Goal: Task Accomplishment & Management: Complete application form

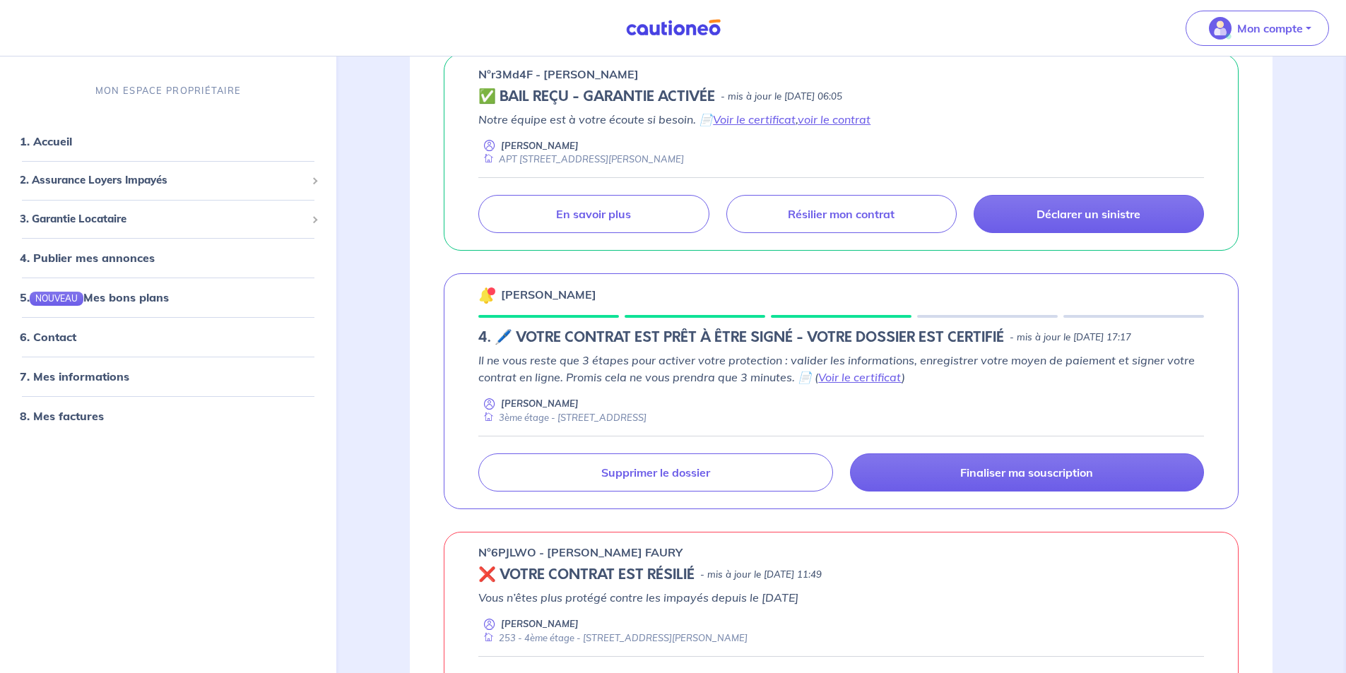
scroll to position [283, 0]
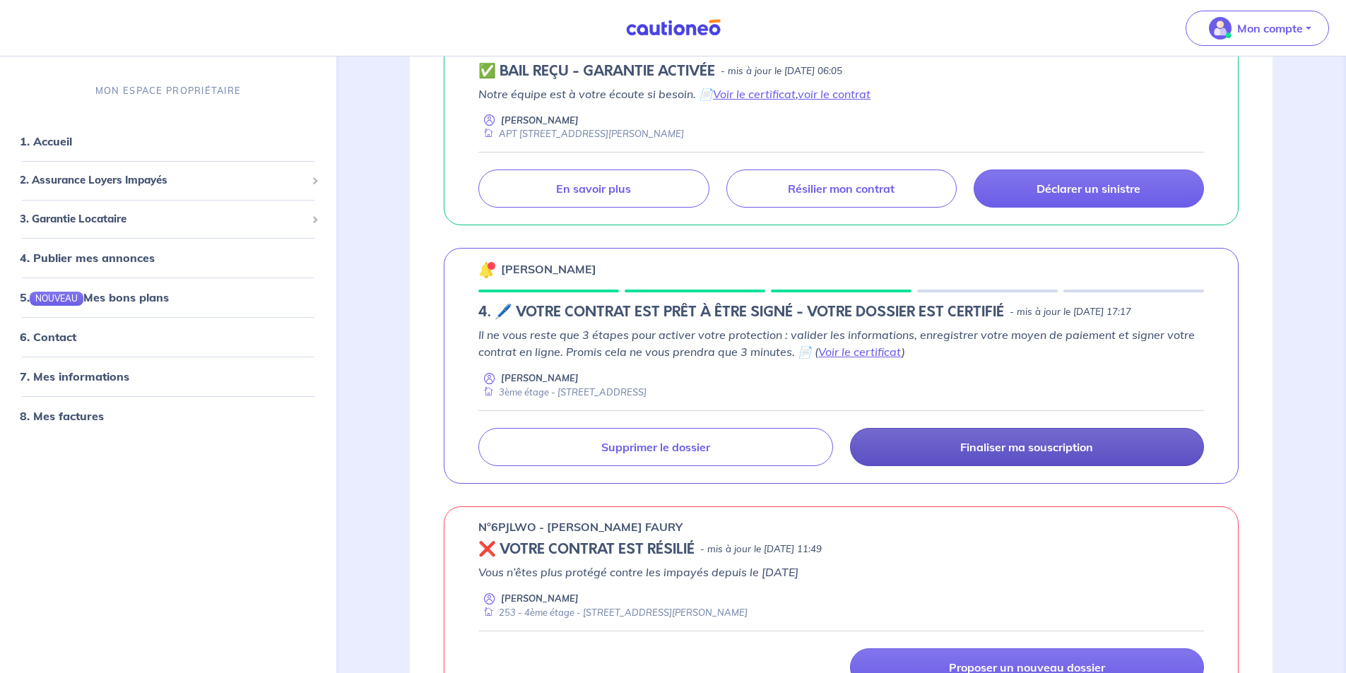
click at [984, 451] on p "Finaliser ma souscription" at bounding box center [1026, 447] width 133 height 14
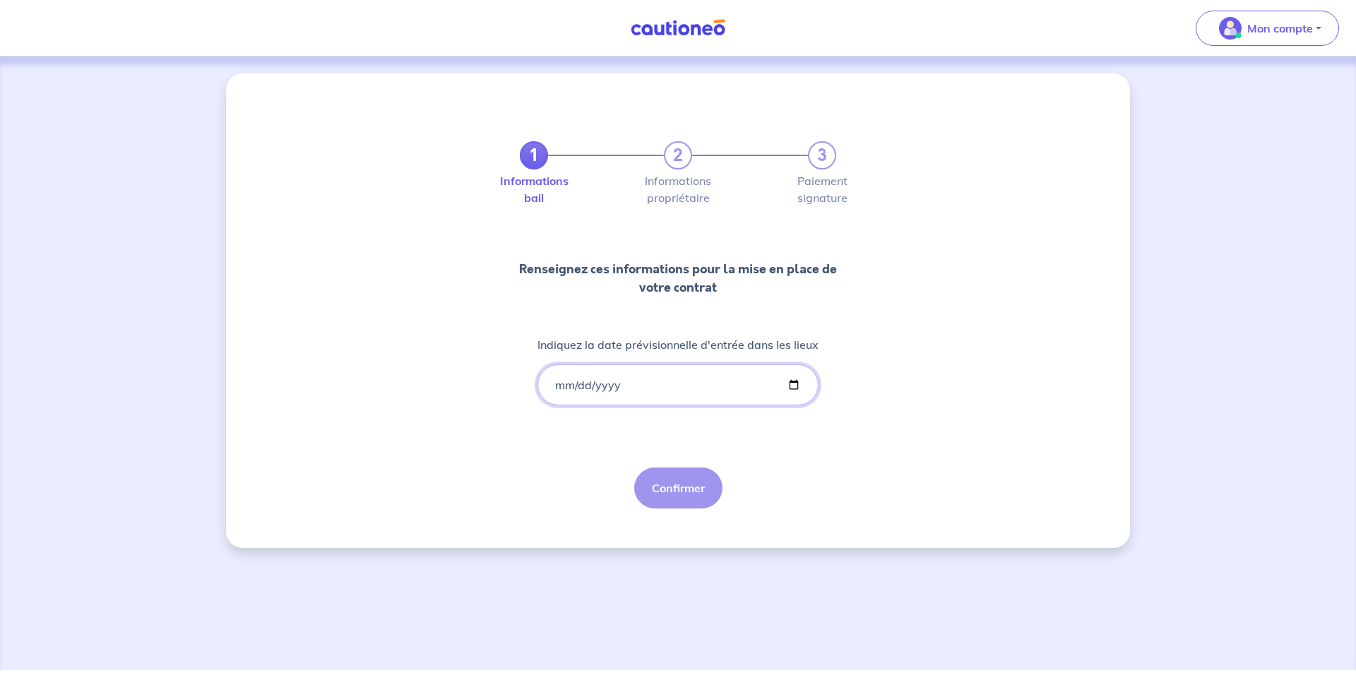
click at [712, 389] on input "Indiquez la date prévisionnelle d'entrée dans les lieux" at bounding box center [678, 384] width 281 height 41
click at [798, 383] on input "Indiquez la date prévisionnelle d'entrée dans les lieux" at bounding box center [678, 384] width 281 height 41
type input "[DATE]"
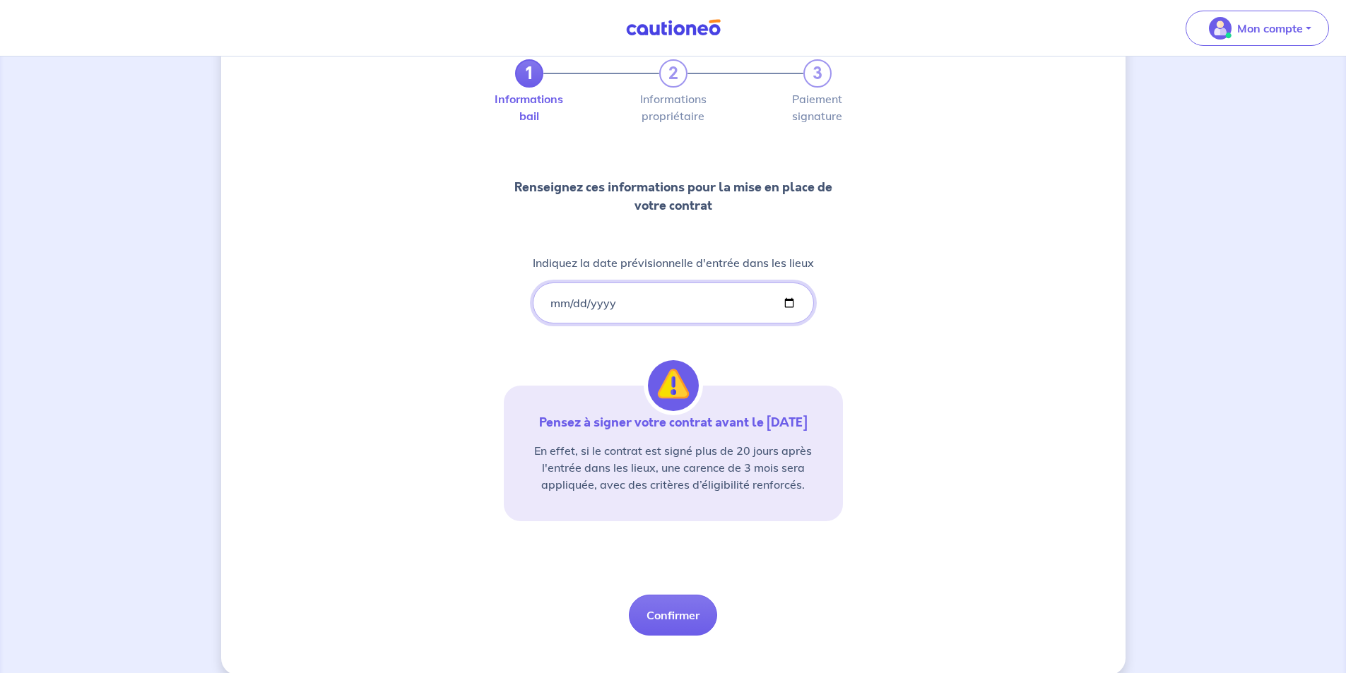
scroll to position [101, 0]
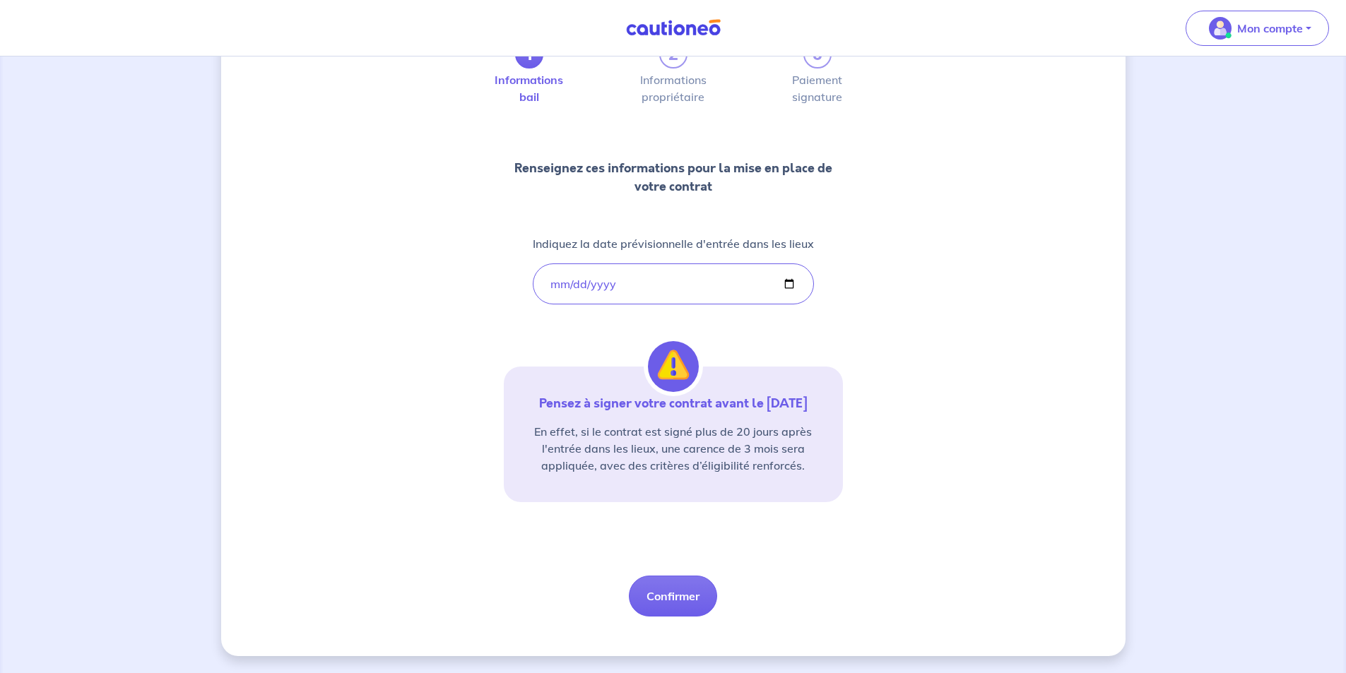
drag, startPoint x: 677, startPoint y: 592, endPoint x: 209, endPoint y: 129, distance: 658.3
click at [215, 132] on div "1 2 3 Informations bail Informations propriétaire Paiement signature Renseignez…" at bounding box center [673, 314] width 1346 height 718
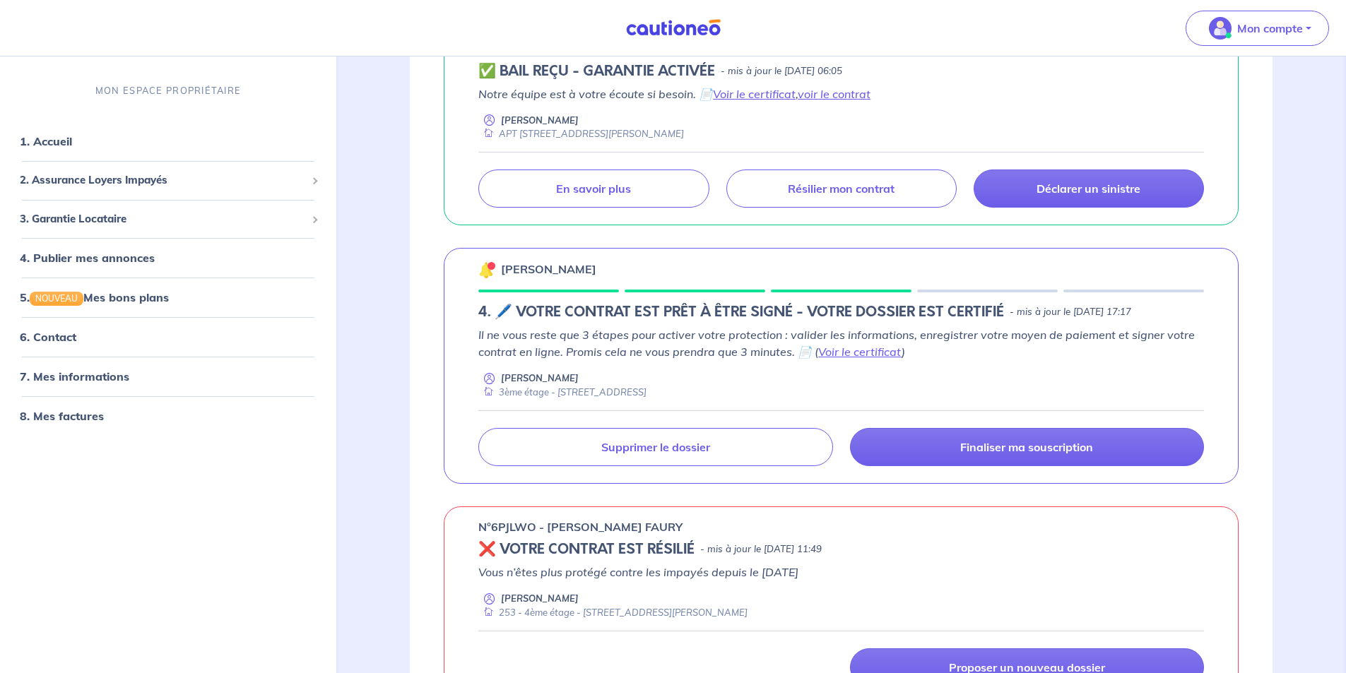
scroll to position [353, 0]
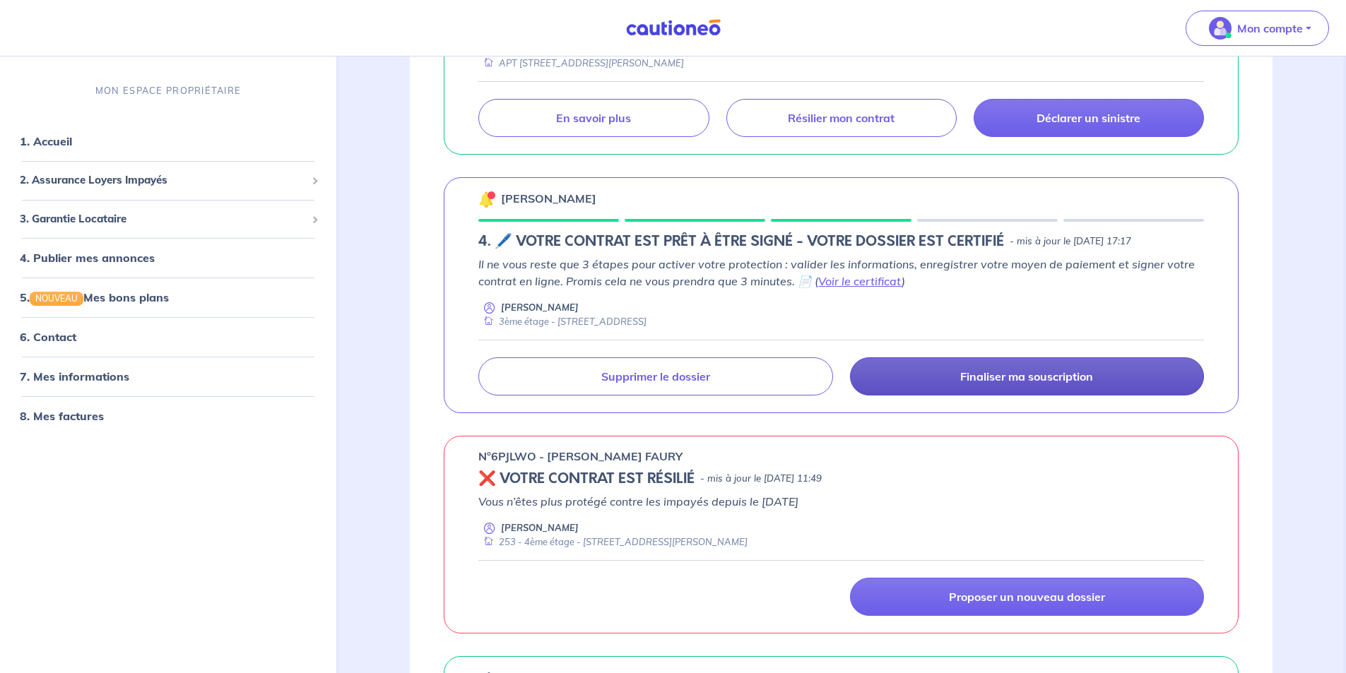
click at [922, 373] on link "Finaliser ma souscription" at bounding box center [1027, 376] width 354 height 38
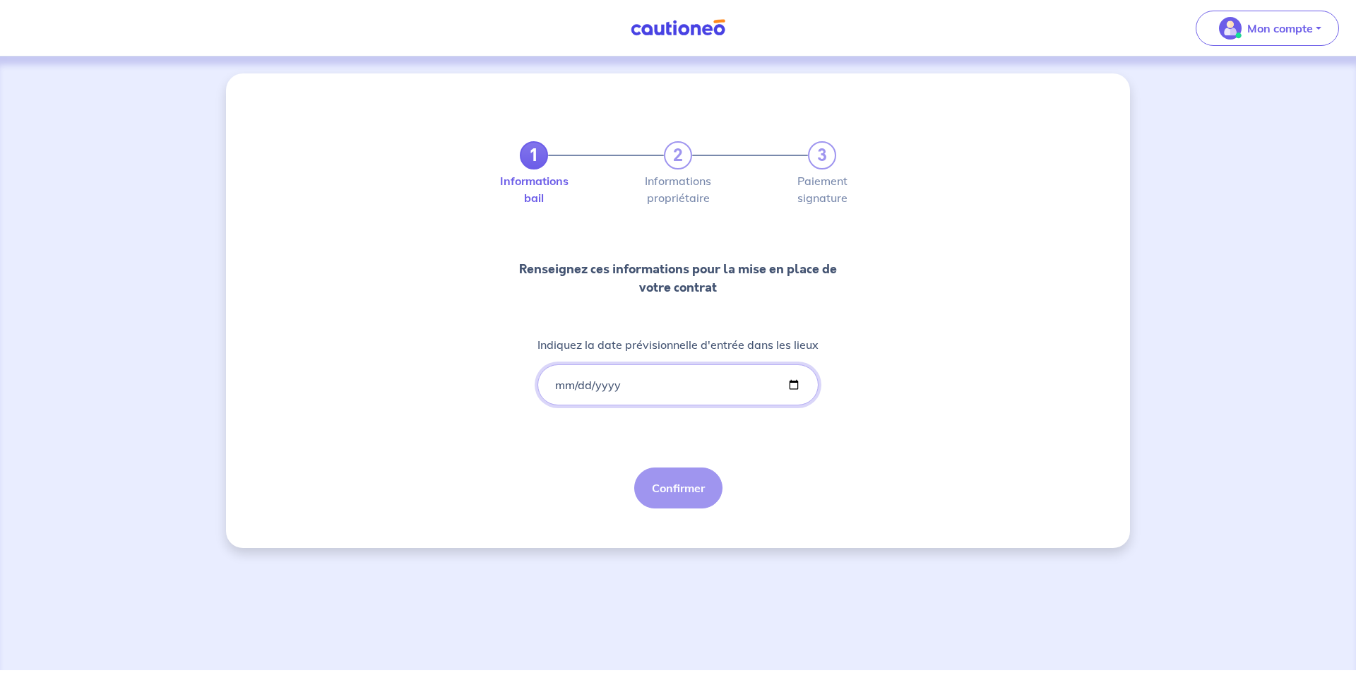
click at [696, 397] on input "Indiquez la date prévisionnelle d'entrée dans les lieux" at bounding box center [678, 384] width 281 height 41
click at [791, 384] on input "Indiquez la date prévisionnelle d'entrée dans les lieux" at bounding box center [678, 384] width 281 height 41
click at [747, 454] on div "1 2 3 Informations bail Informations propriétaire Paiement signature Renseignez…" at bounding box center [678, 307] width 339 height 401
click at [684, 394] on input "Indiquez la date prévisionnelle d'entrée dans les lieux" at bounding box center [678, 384] width 281 height 41
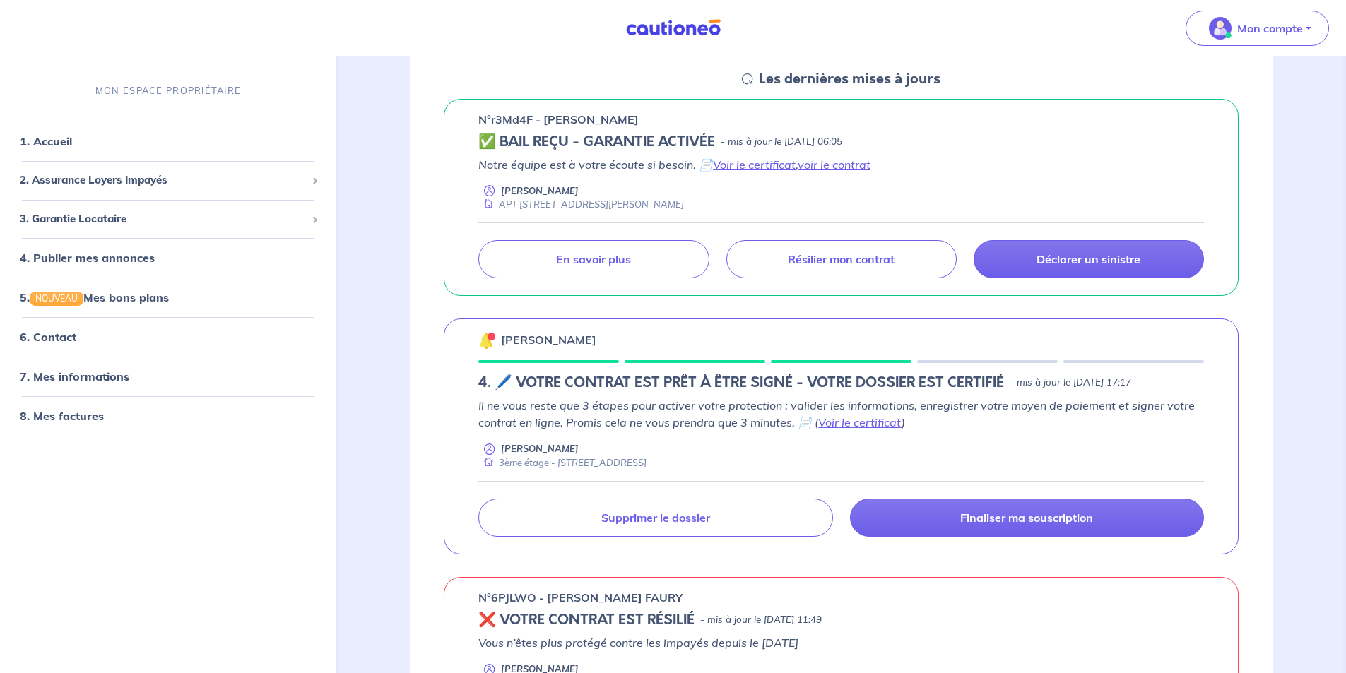
scroll to position [283, 0]
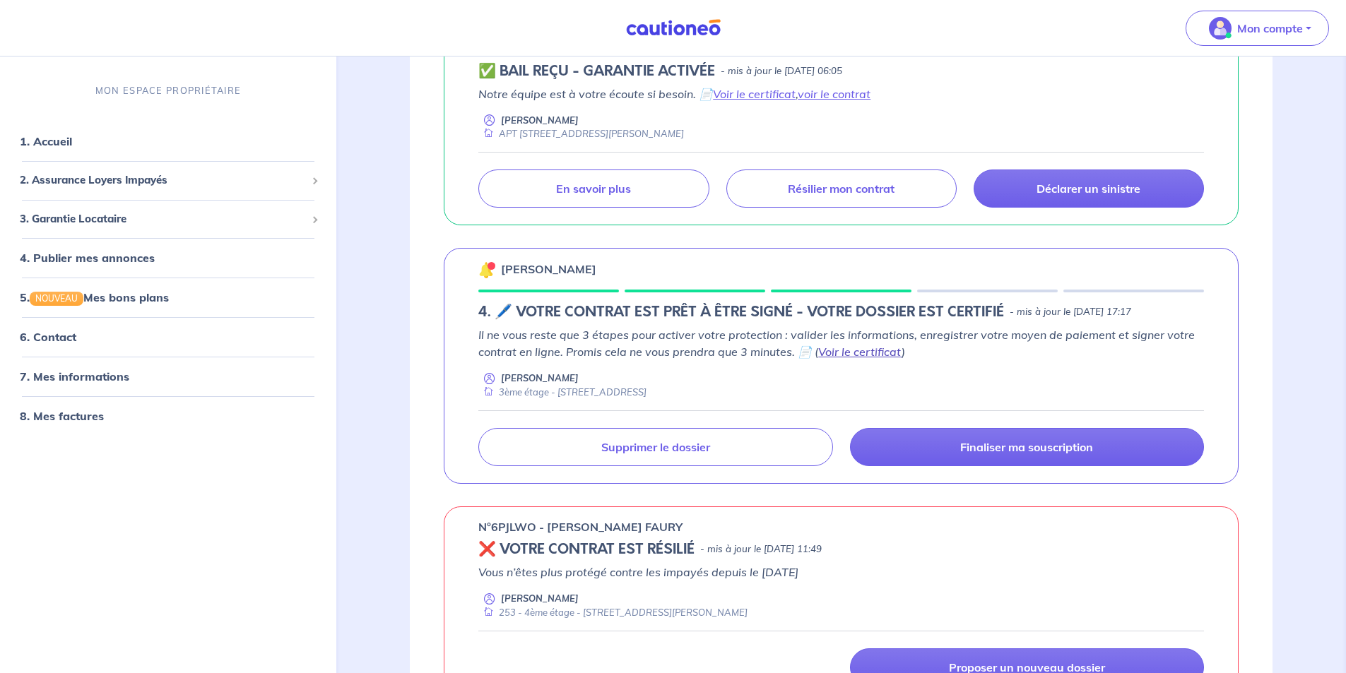
click at [840, 352] on link "Voir le certificat" at bounding box center [859, 352] width 83 height 14
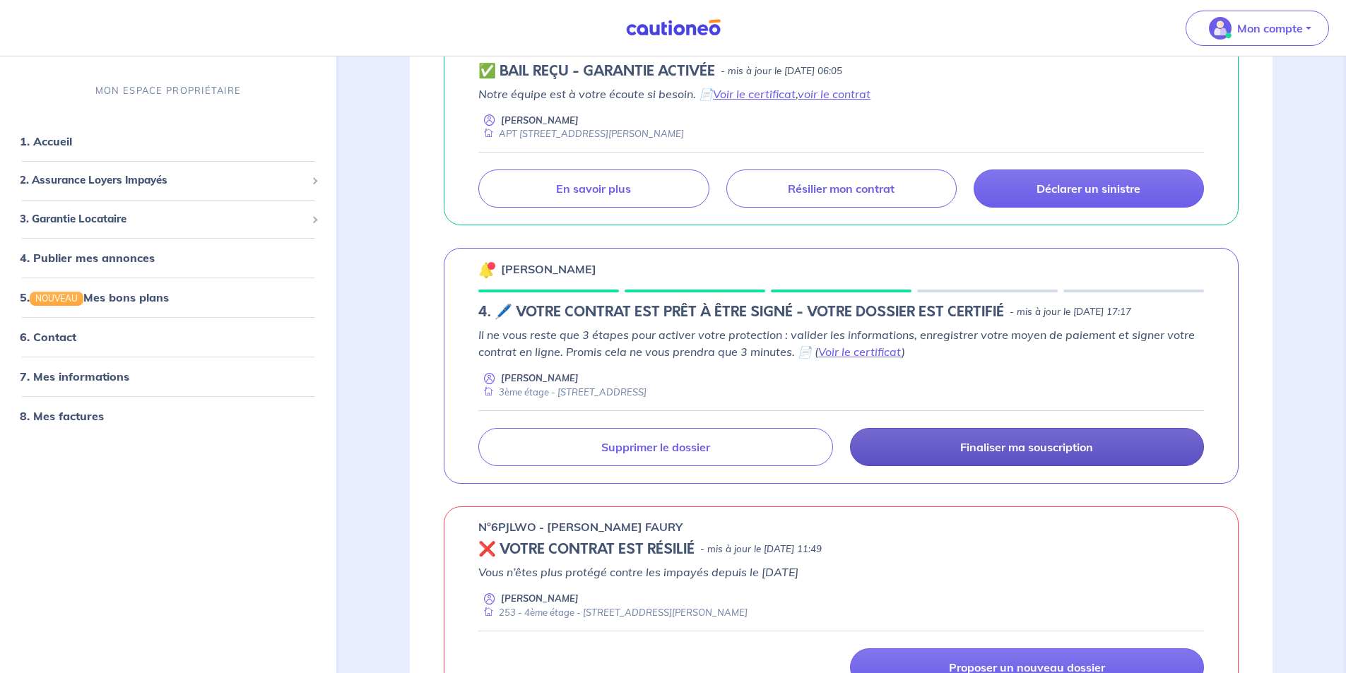
click at [994, 439] on link "Finaliser ma souscription" at bounding box center [1027, 447] width 354 height 38
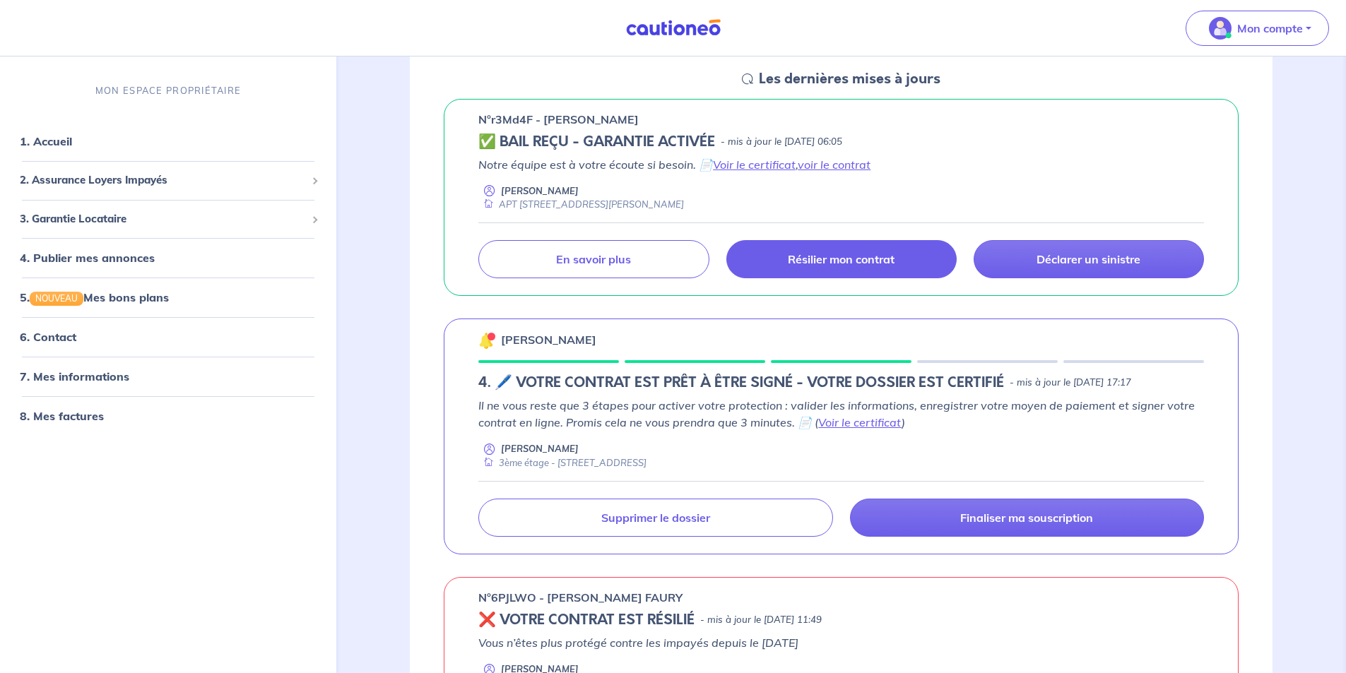
scroll to position [283, 0]
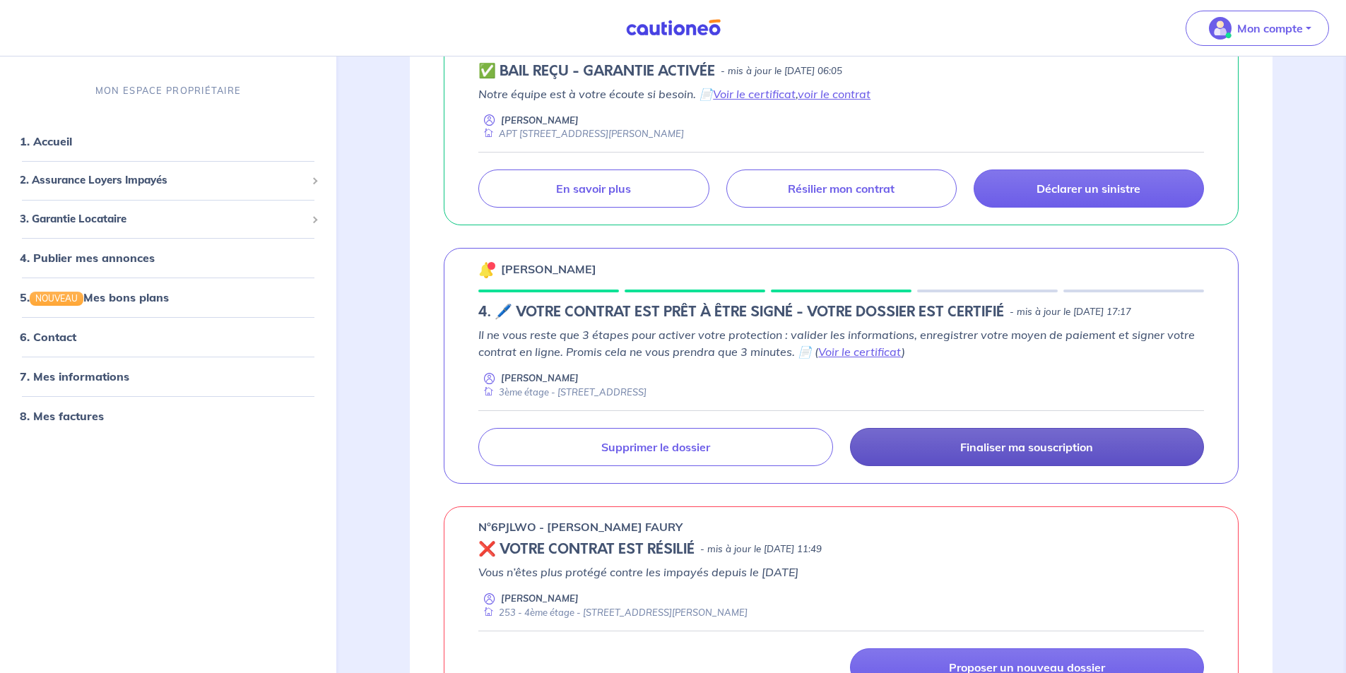
click at [1027, 456] on link "Finaliser ma souscription" at bounding box center [1027, 447] width 354 height 38
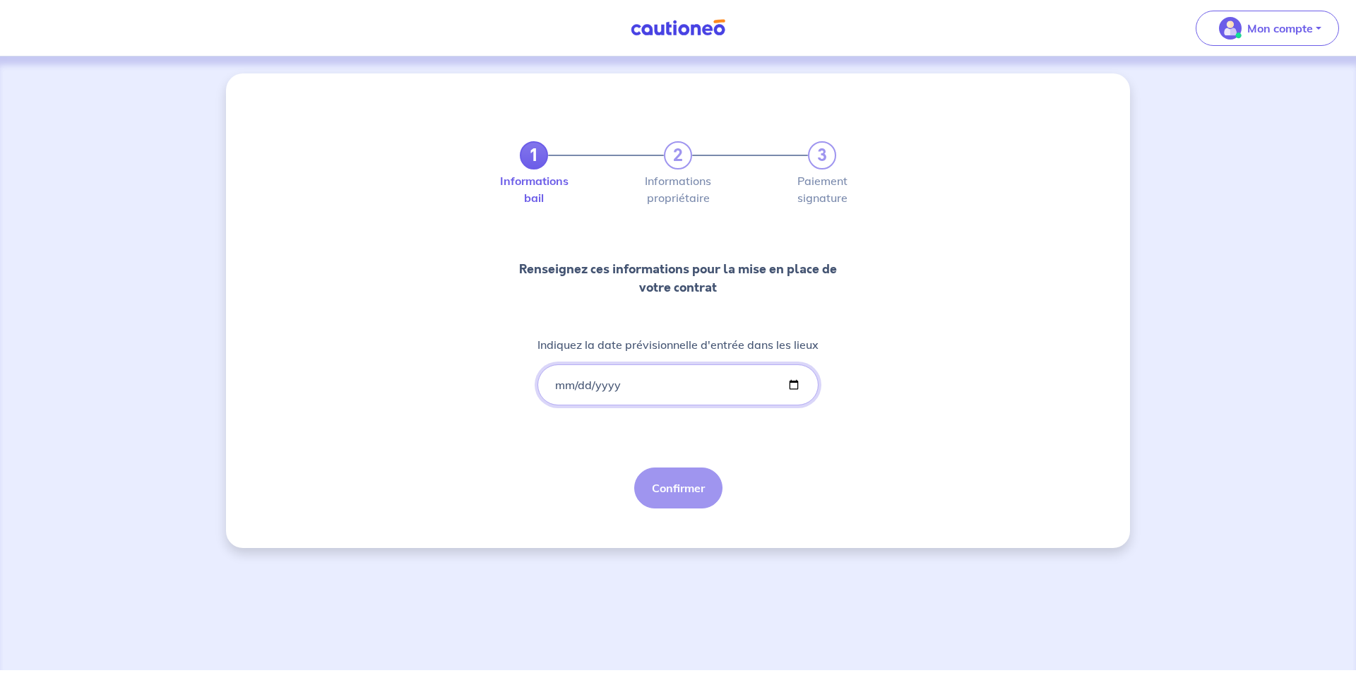
click at [711, 389] on input "Indiquez la date prévisionnelle d'entrée dans les lieux" at bounding box center [678, 384] width 281 height 41
click at [799, 391] on input "Indiquez la date prévisionnelle d'entrée dans les lieux" at bounding box center [678, 384] width 281 height 41
type input "[DATE]"
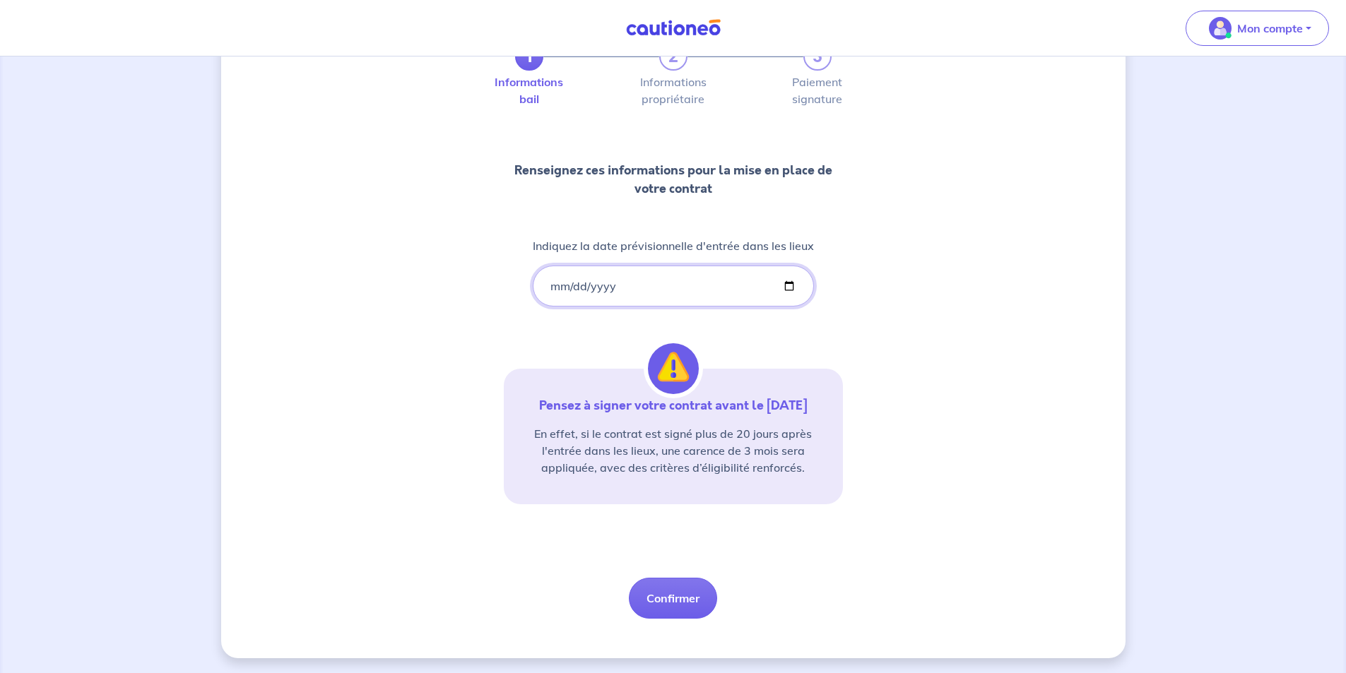
scroll to position [101, 0]
click at [689, 595] on button "Confirmer" at bounding box center [673, 596] width 88 height 41
select select "FR"
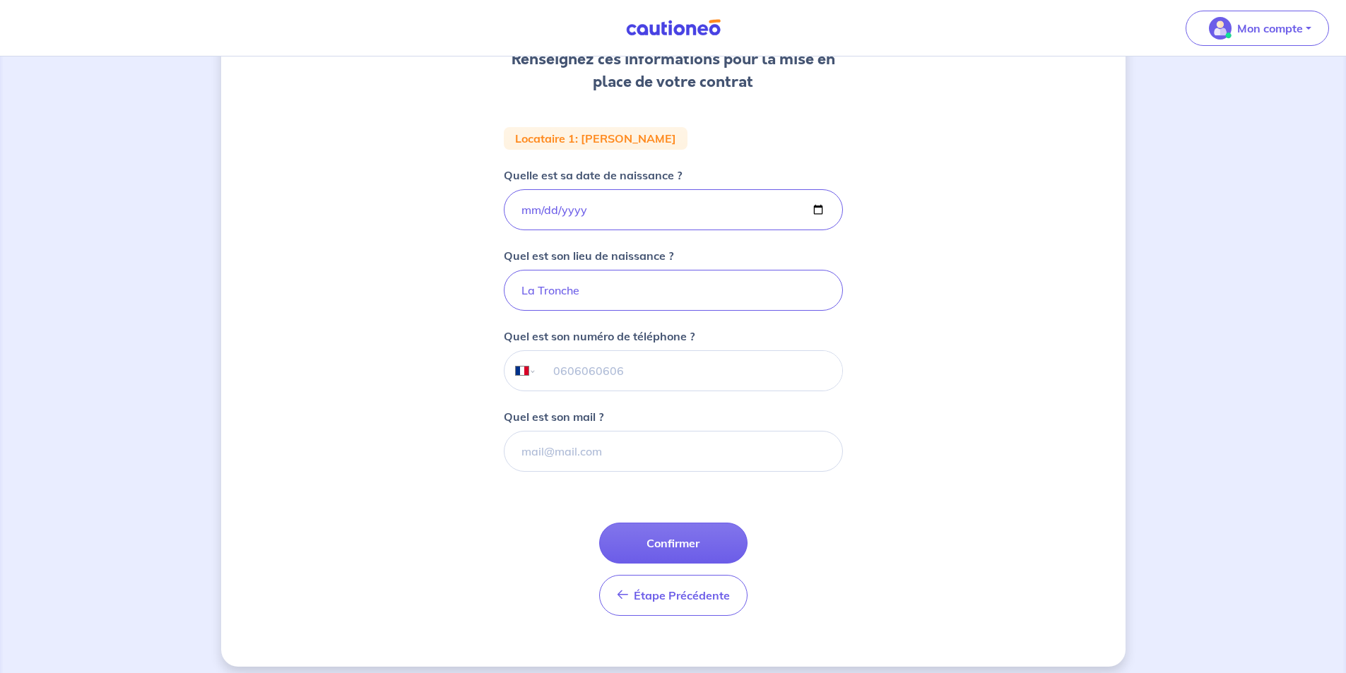
scroll to position [141, 0]
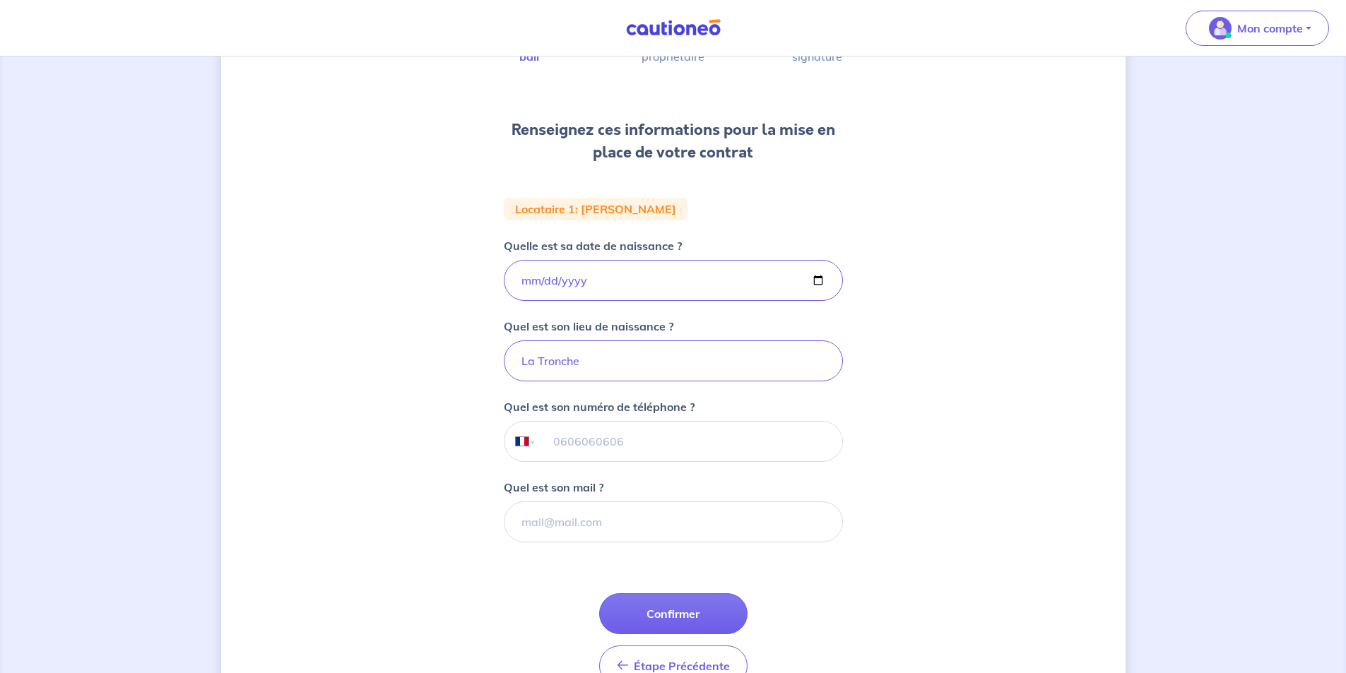
click at [601, 441] on input "tel" at bounding box center [688, 442] width 305 height 40
type input "06 68 38 36 11"
click at [579, 522] on input "Quel est son mail ?" at bounding box center [673, 522] width 339 height 41
type input "[EMAIL_ADDRESS][DOMAIN_NAME]"
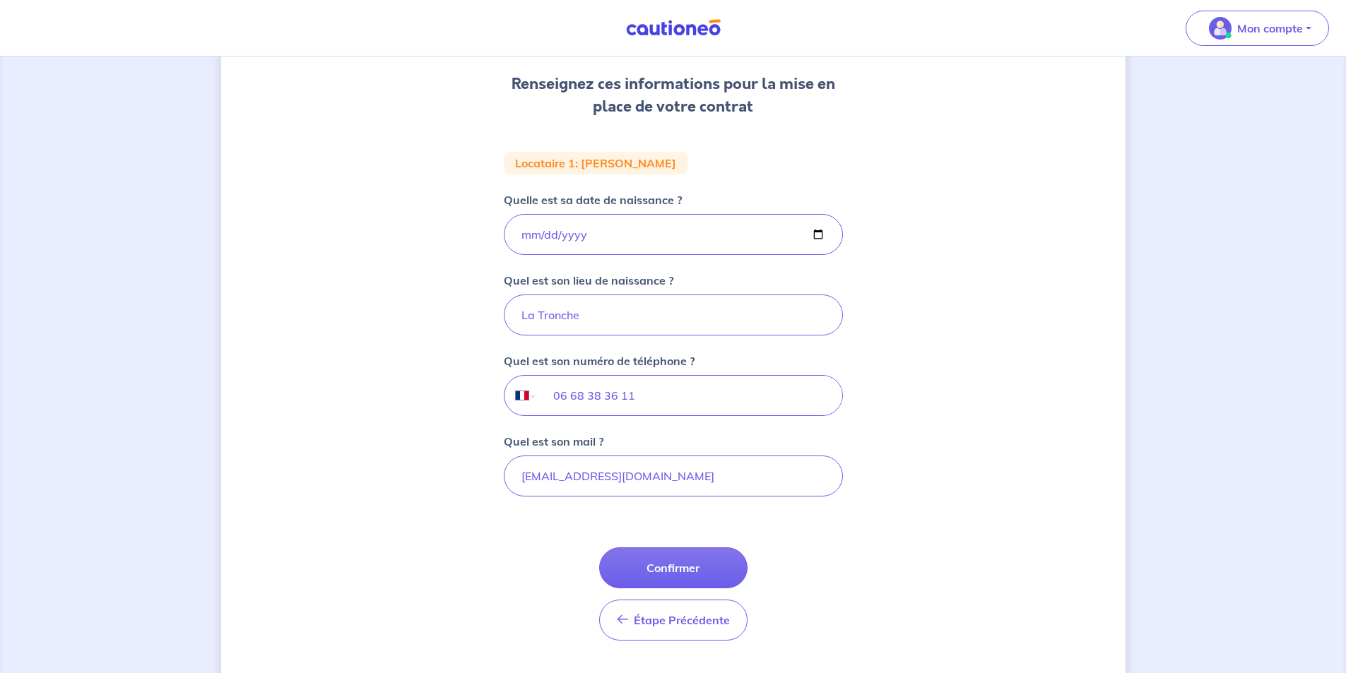
scroll to position [212, 0]
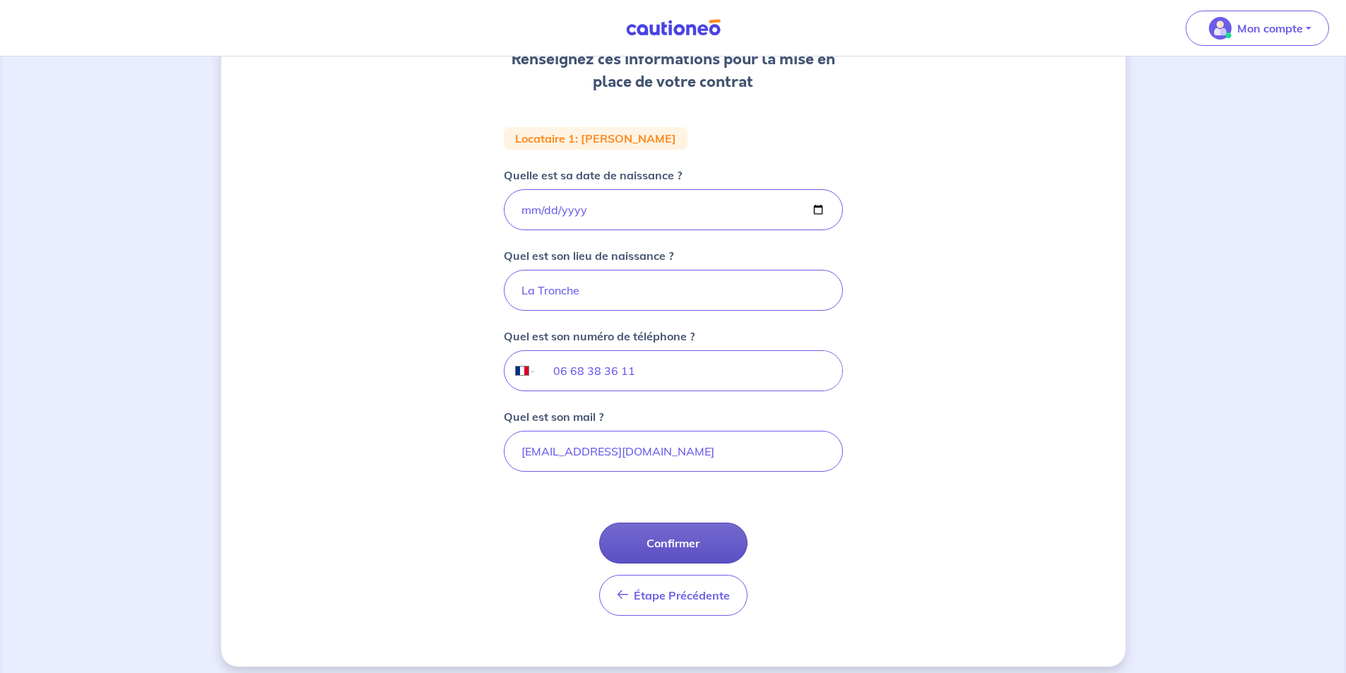
click at [661, 538] on button "Confirmer" at bounding box center [673, 543] width 148 height 41
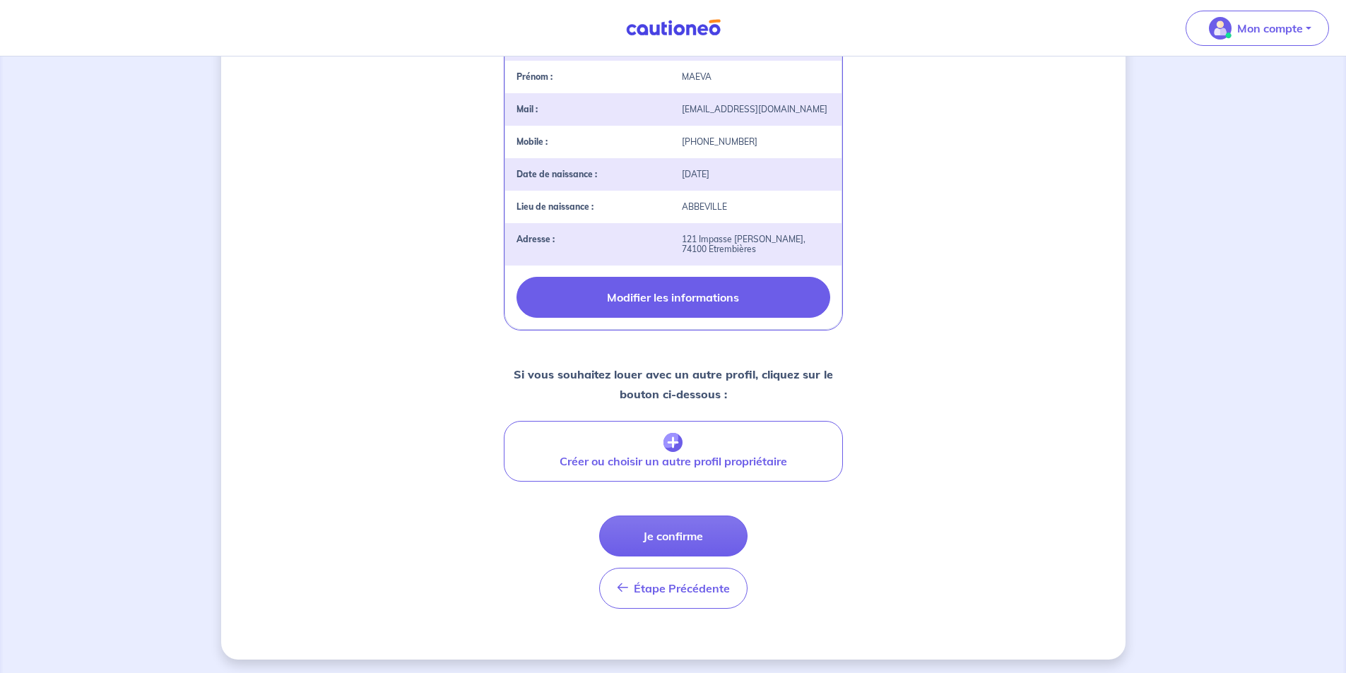
scroll to position [375, 0]
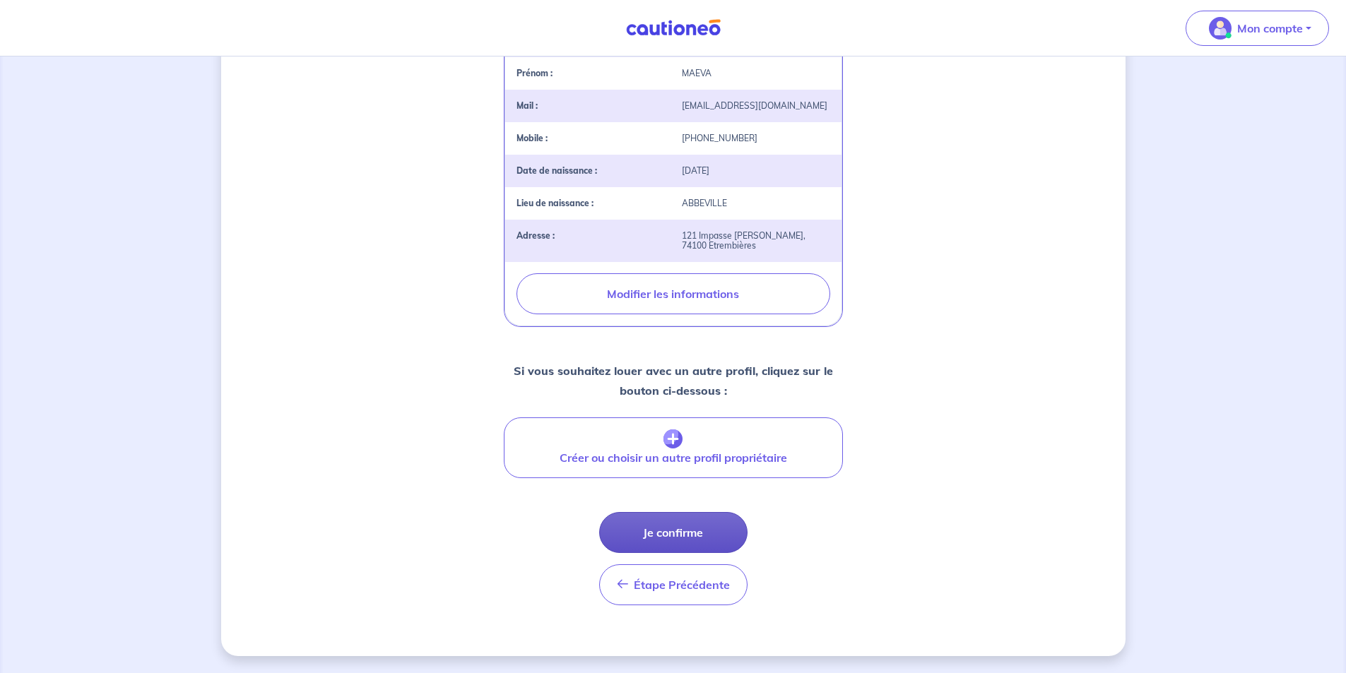
click at [678, 540] on button "Je confirme" at bounding box center [673, 532] width 148 height 41
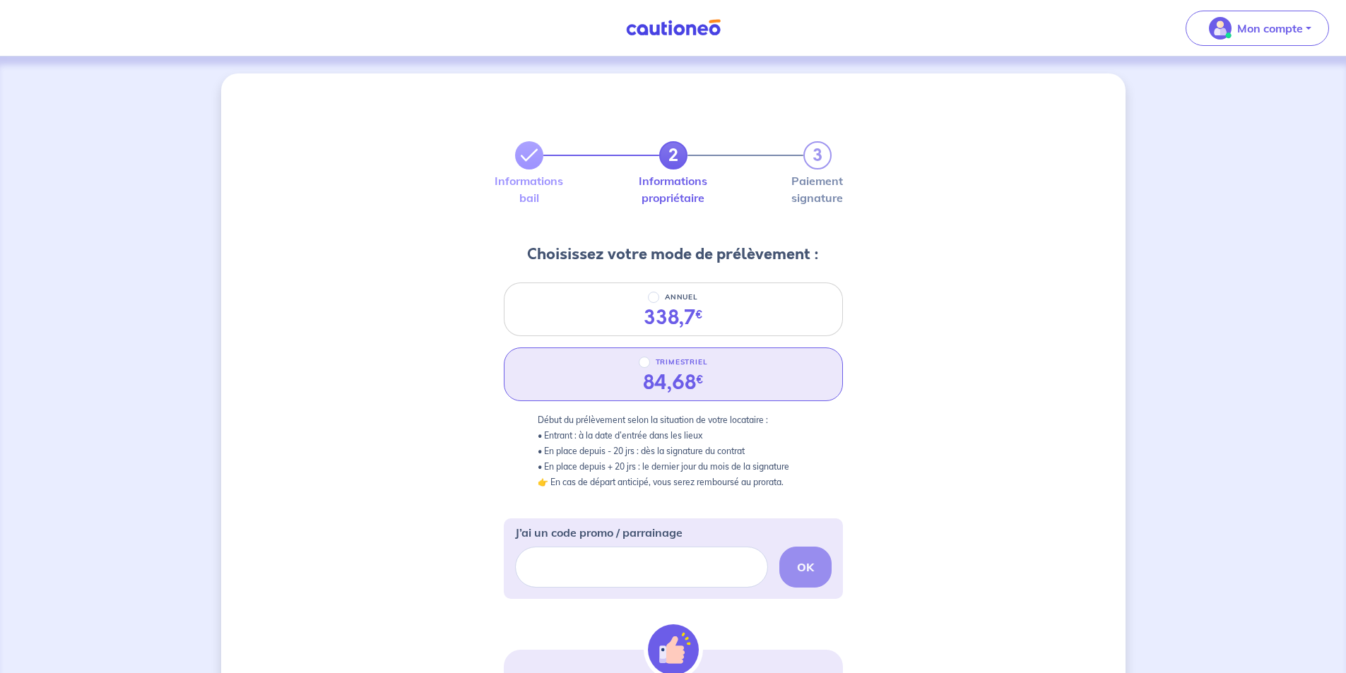
click at [675, 364] on p "TRIMESTRIEL" at bounding box center [682, 362] width 52 height 17
radio input "true"
click at [650, 364] on input "TRIMESTRIEL" at bounding box center [644, 362] width 11 height 11
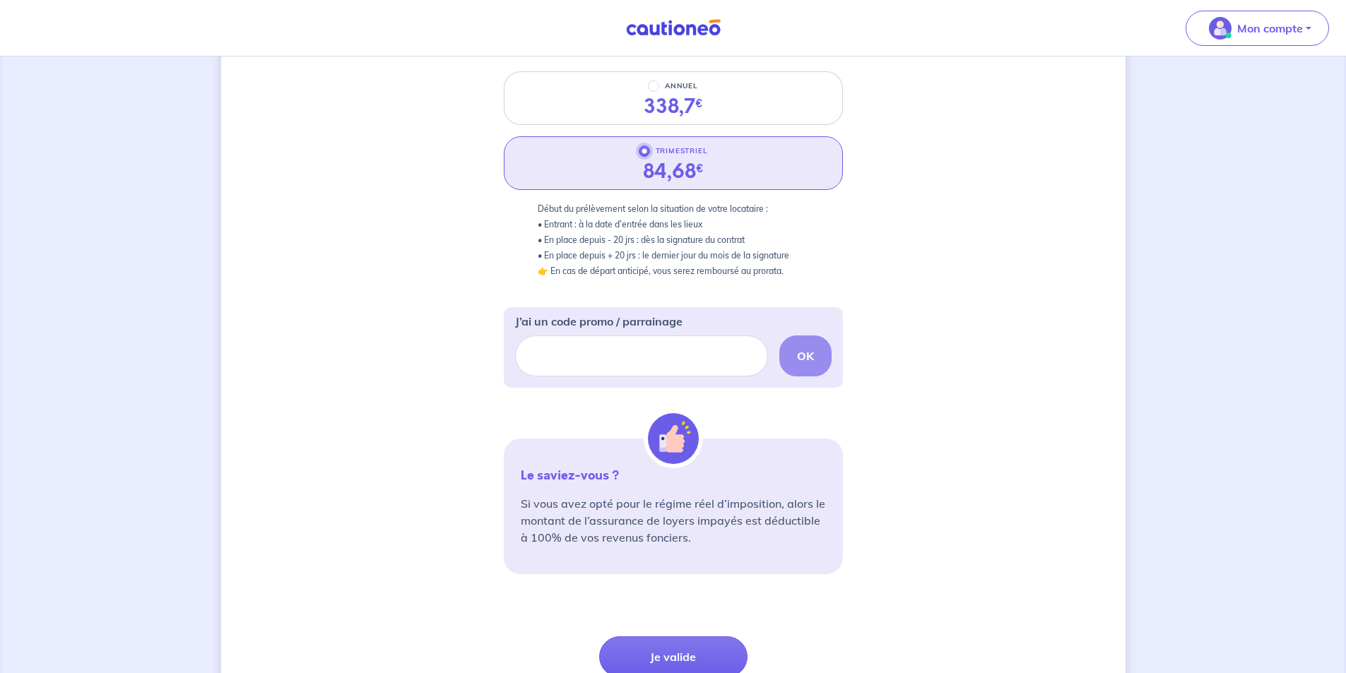
scroll to position [212, 0]
click at [675, 364] on input "J’ai un code promo / parrainage" at bounding box center [641, 355] width 253 height 41
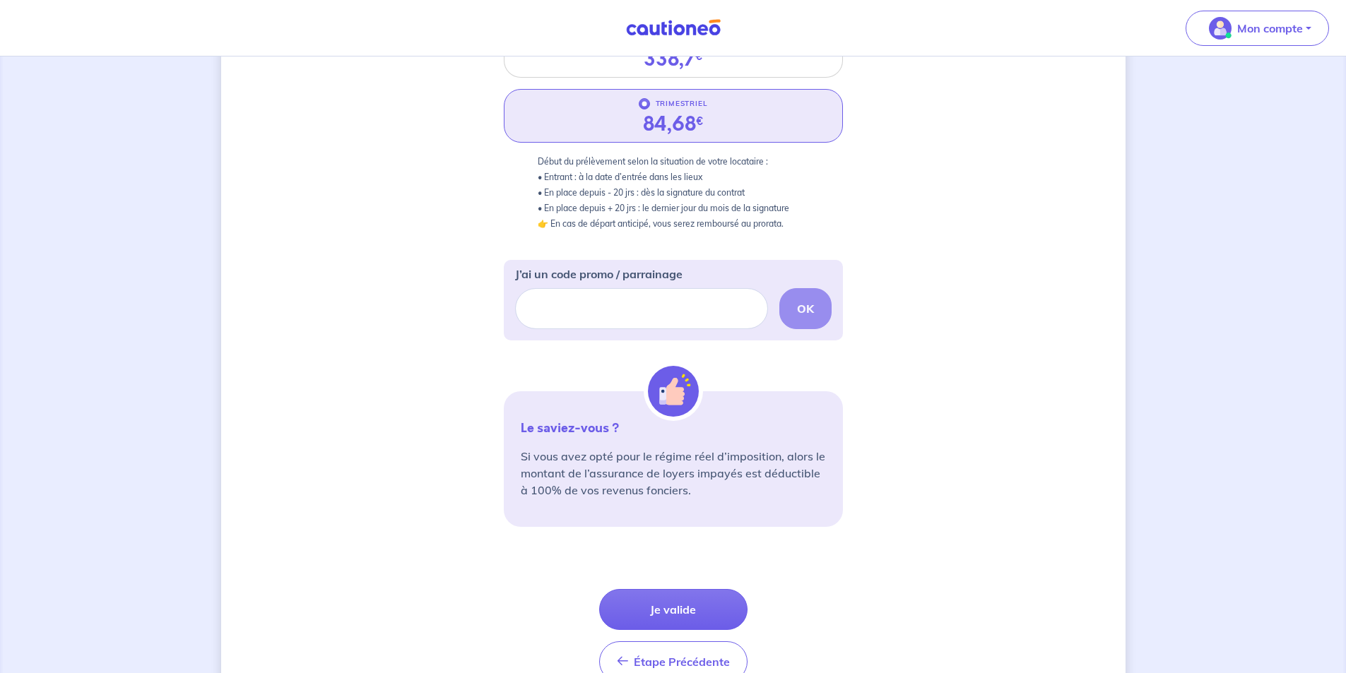
scroll to position [283, 0]
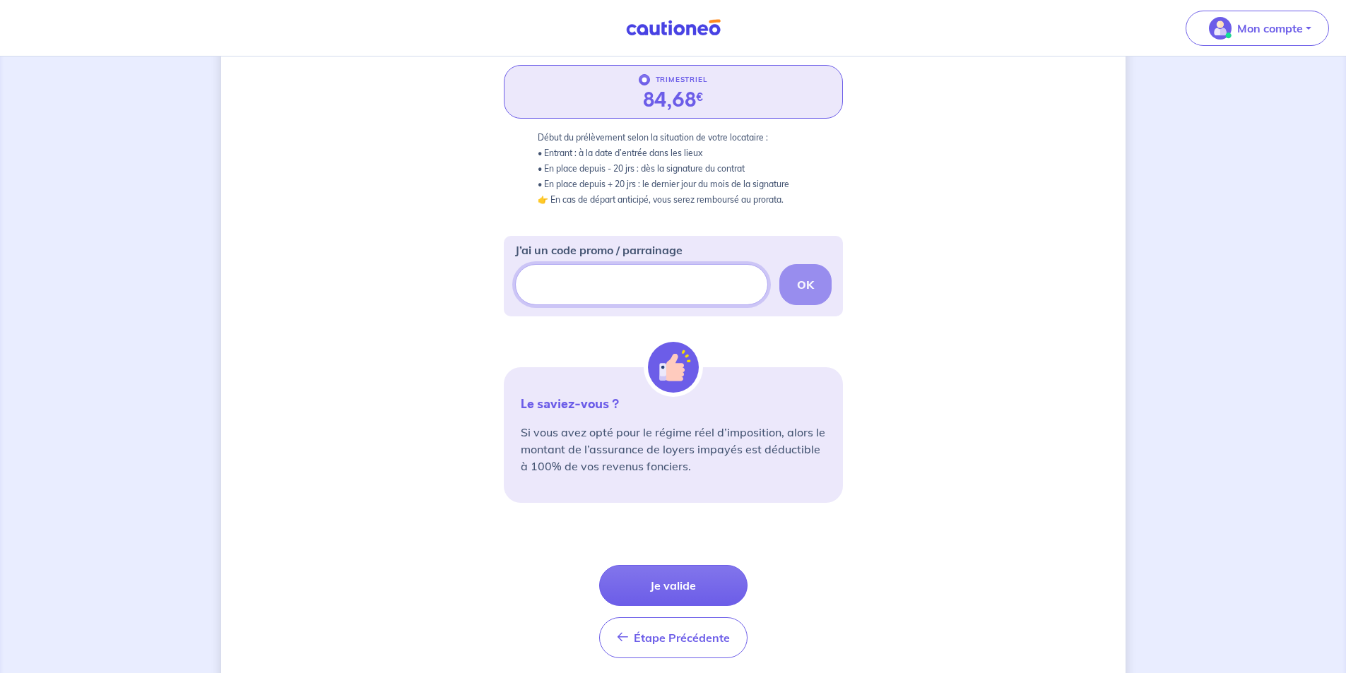
click at [605, 287] on input "J’ai un code promo / parrainage" at bounding box center [641, 284] width 253 height 41
click at [662, 583] on button "Je valide" at bounding box center [673, 585] width 148 height 41
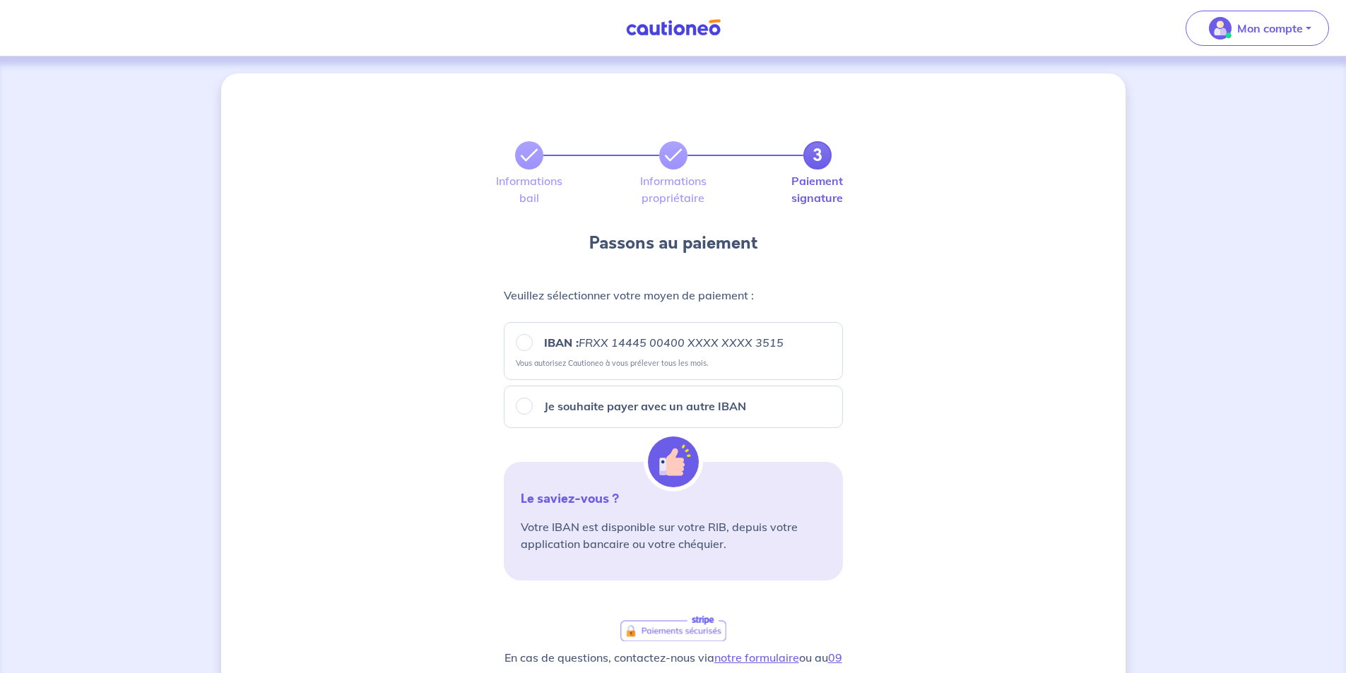
click at [626, 409] on p "Je souhaite payer avec un autre IBAN" at bounding box center [645, 406] width 202 height 17
click at [533, 409] on input "Je souhaite payer avec un autre IBAN" at bounding box center [524, 406] width 17 height 17
radio input "true"
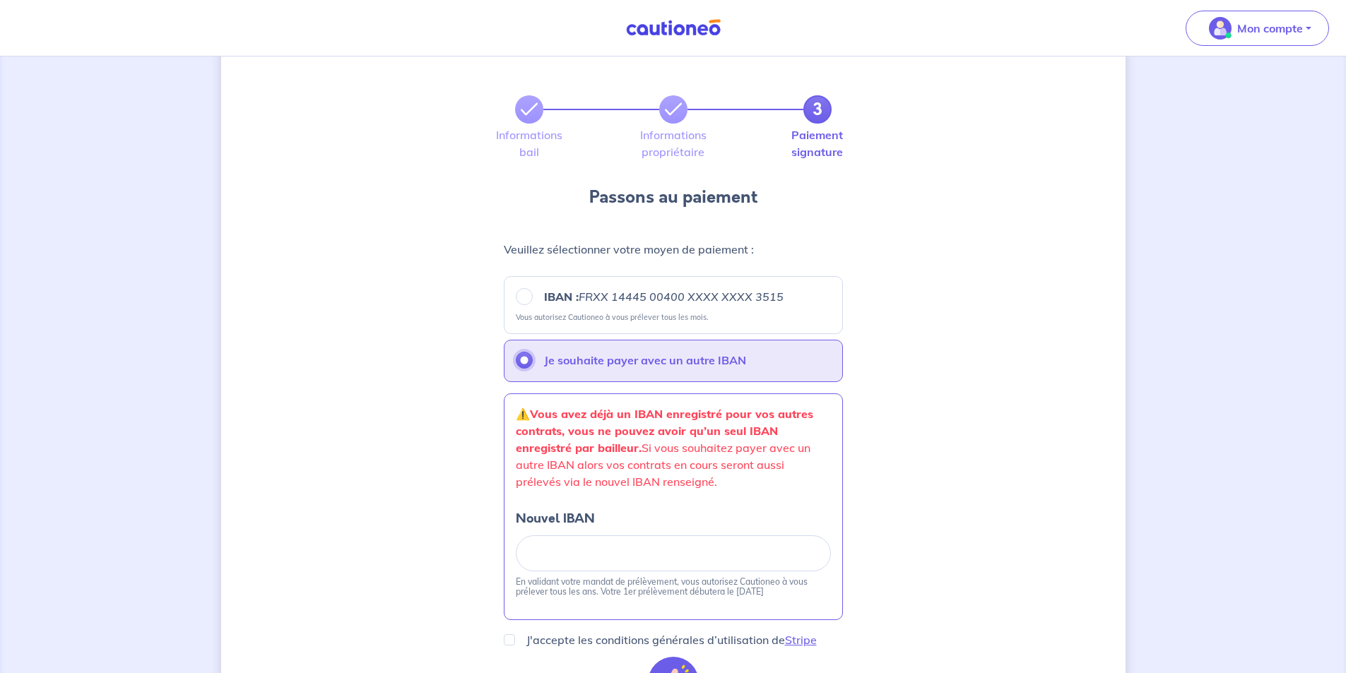
scroll to position [71, 0]
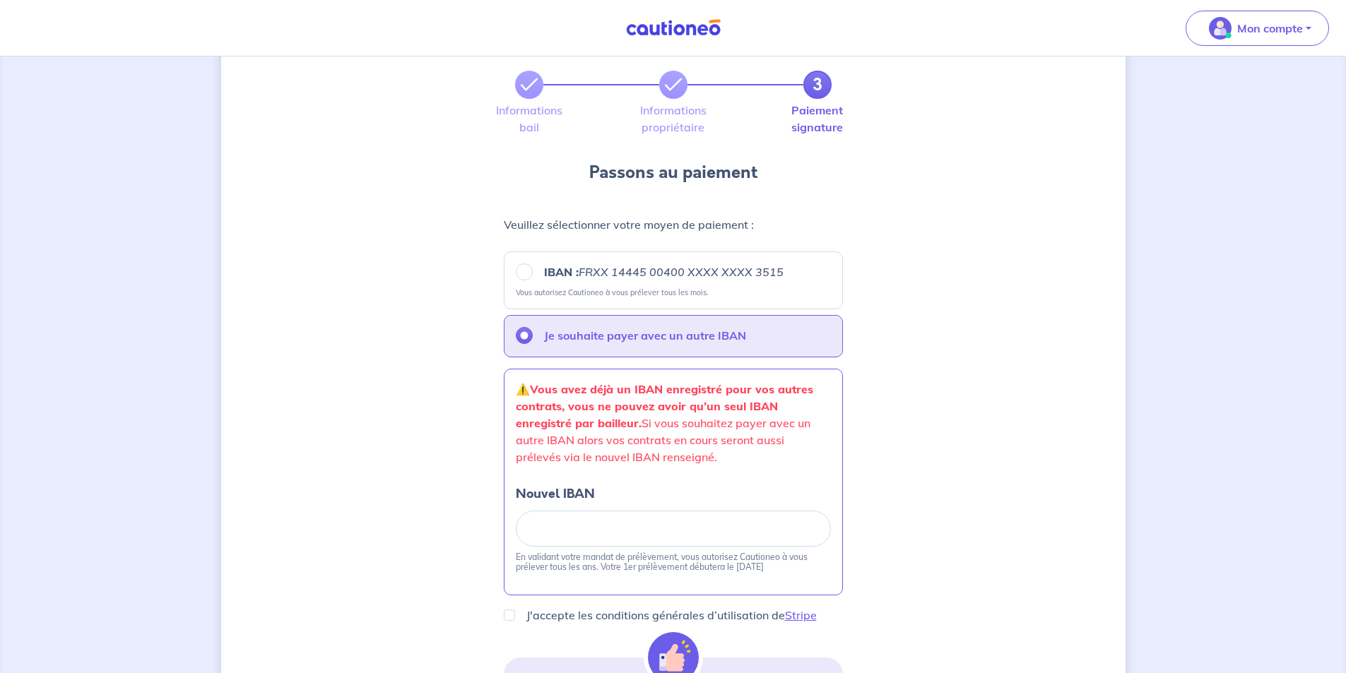
drag, startPoint x: 588, startPoint y: 537, endPoint x: 558, endPoint y: 520, distance: 34.2
click at [558, 519] on div at bounding box center [673, 529] width 315 height 36
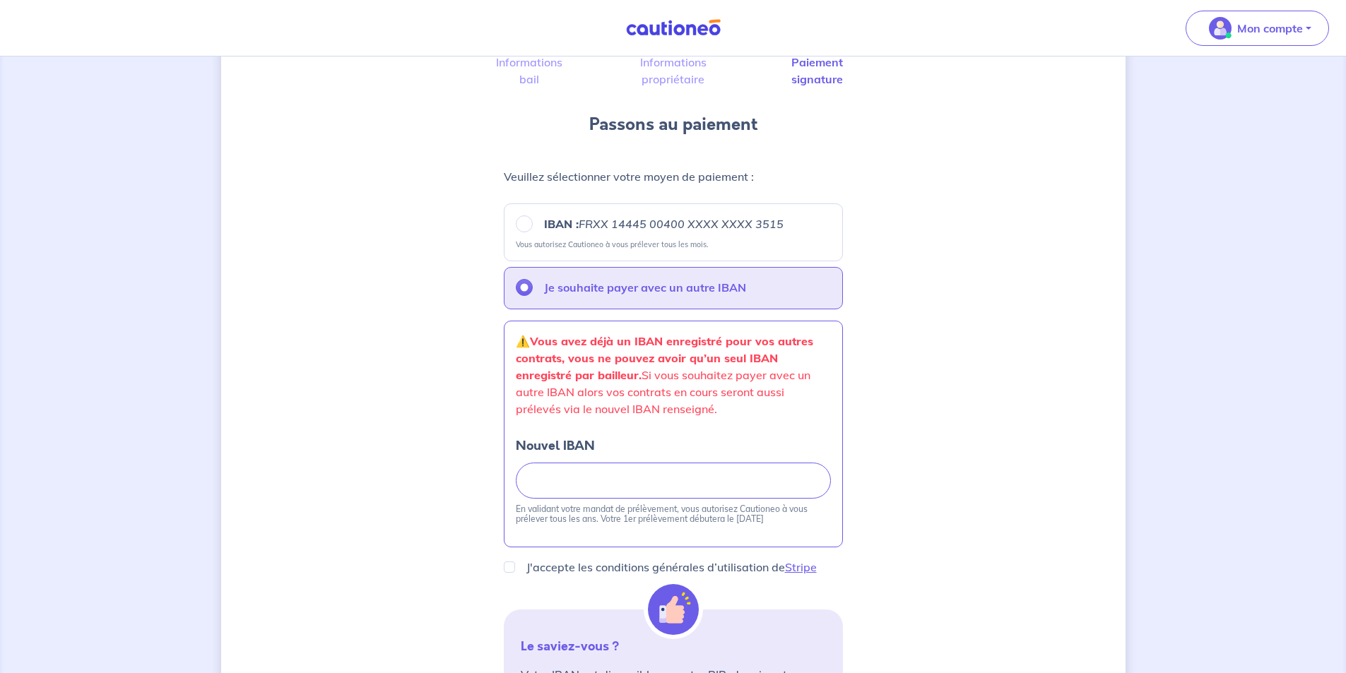
scroll to position [141, 0]
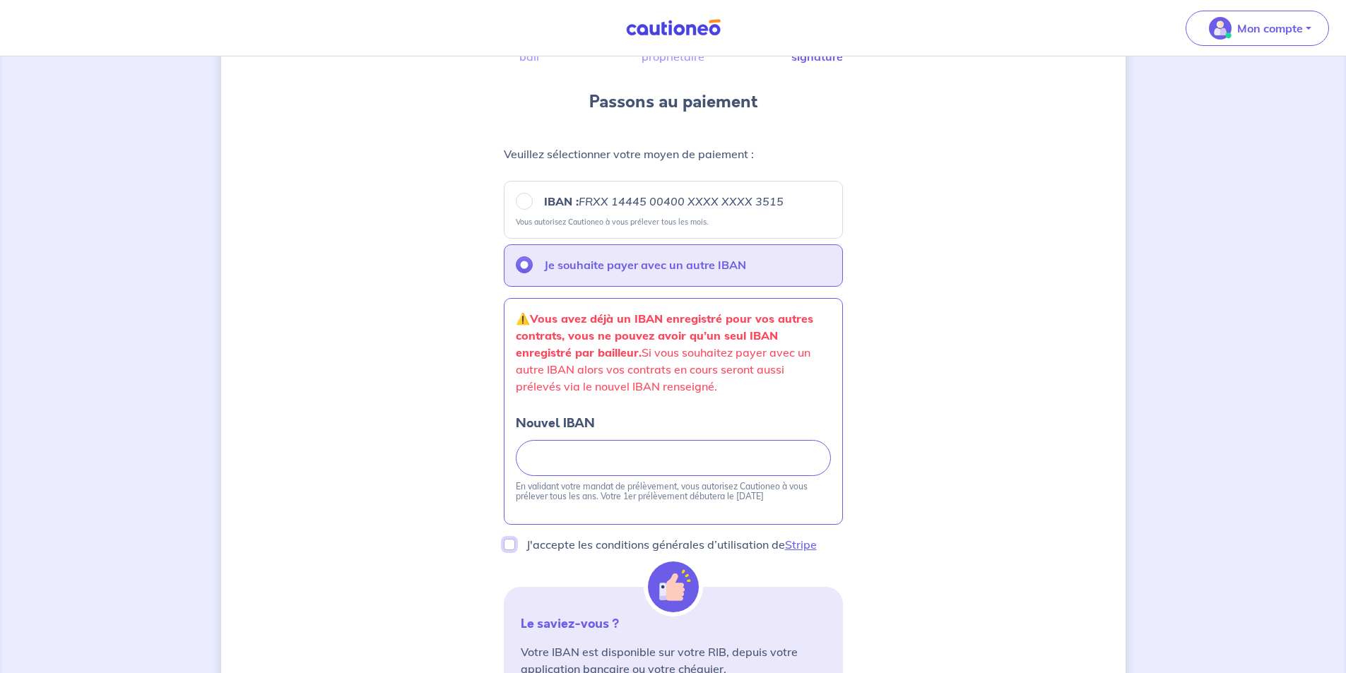
click at [506, 545] on input "J'accepte les conditions générales d’utilisation de Stripe" at bounding box center [509, 544] width 11 height 11
checkbox input "true"
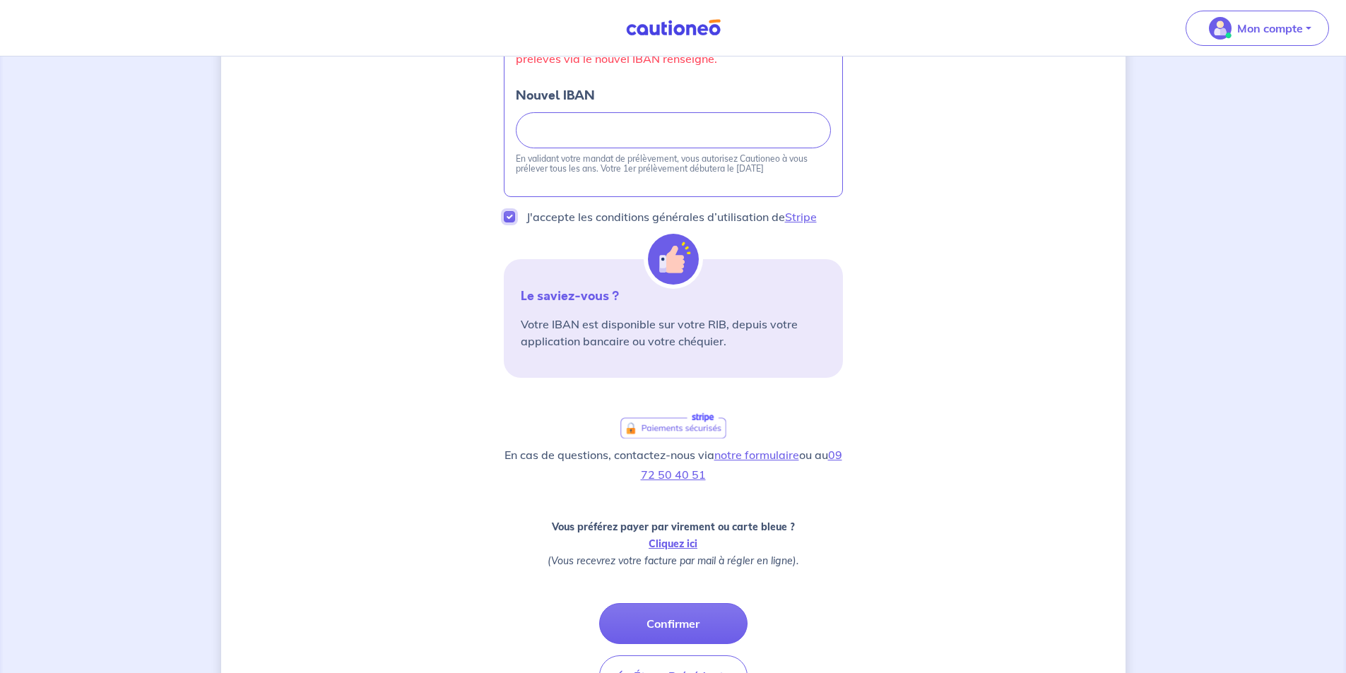
scroll to position [494, 0]
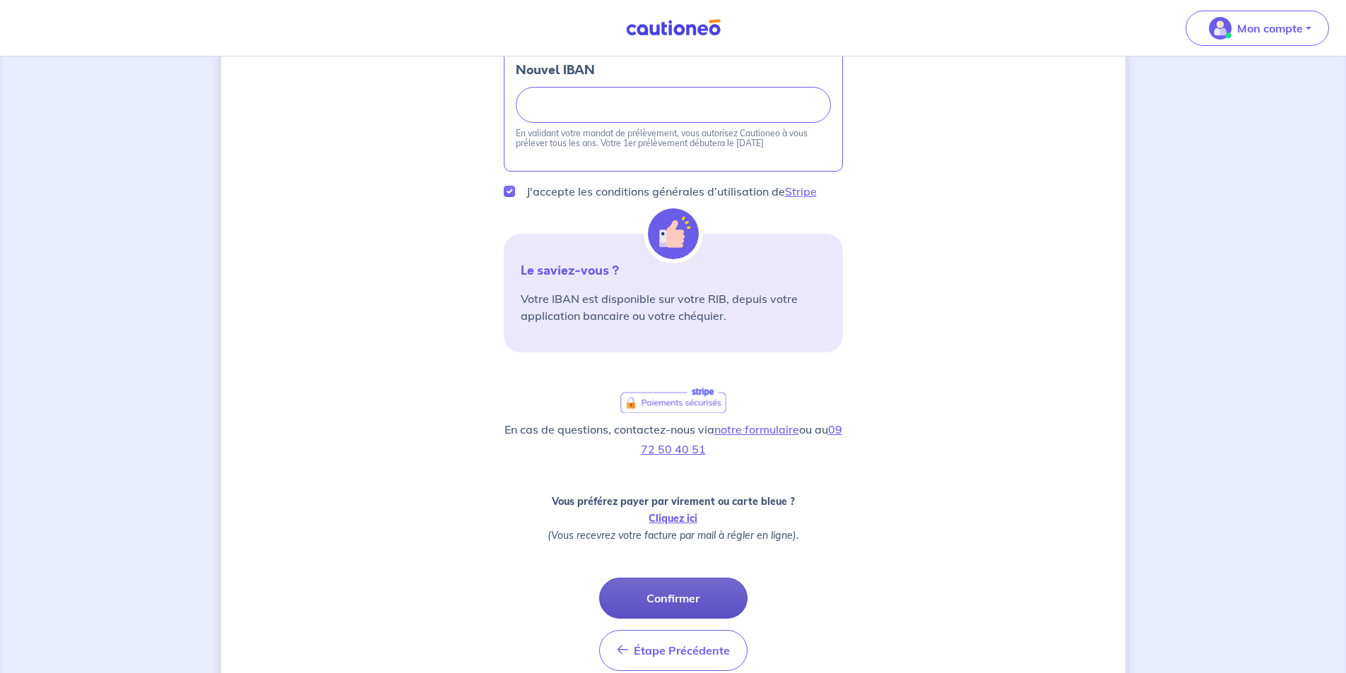
click at [680, 598] on button "Confirmer" at bounding box center [673, 598] width 148 height 41
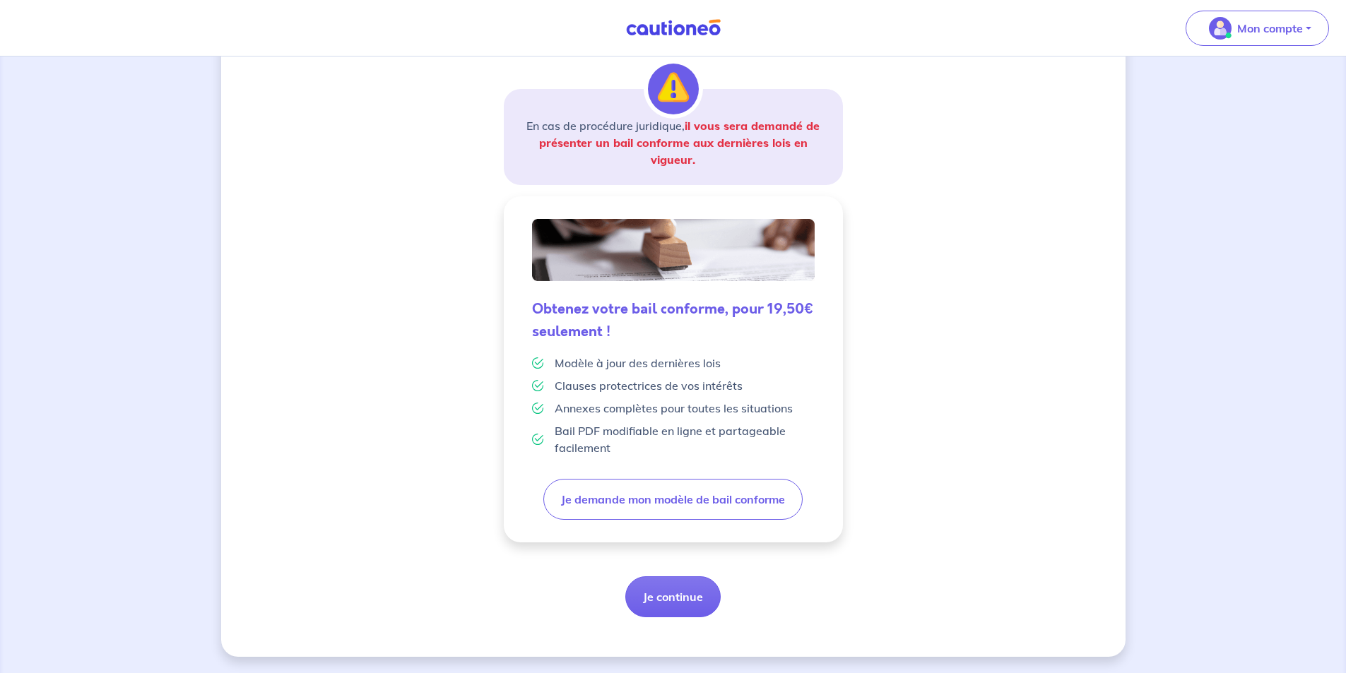
scroll to position [217, 0]
click at [666, 588] on button "Je continue" at bounding box center [672, 596] width 95 height 41
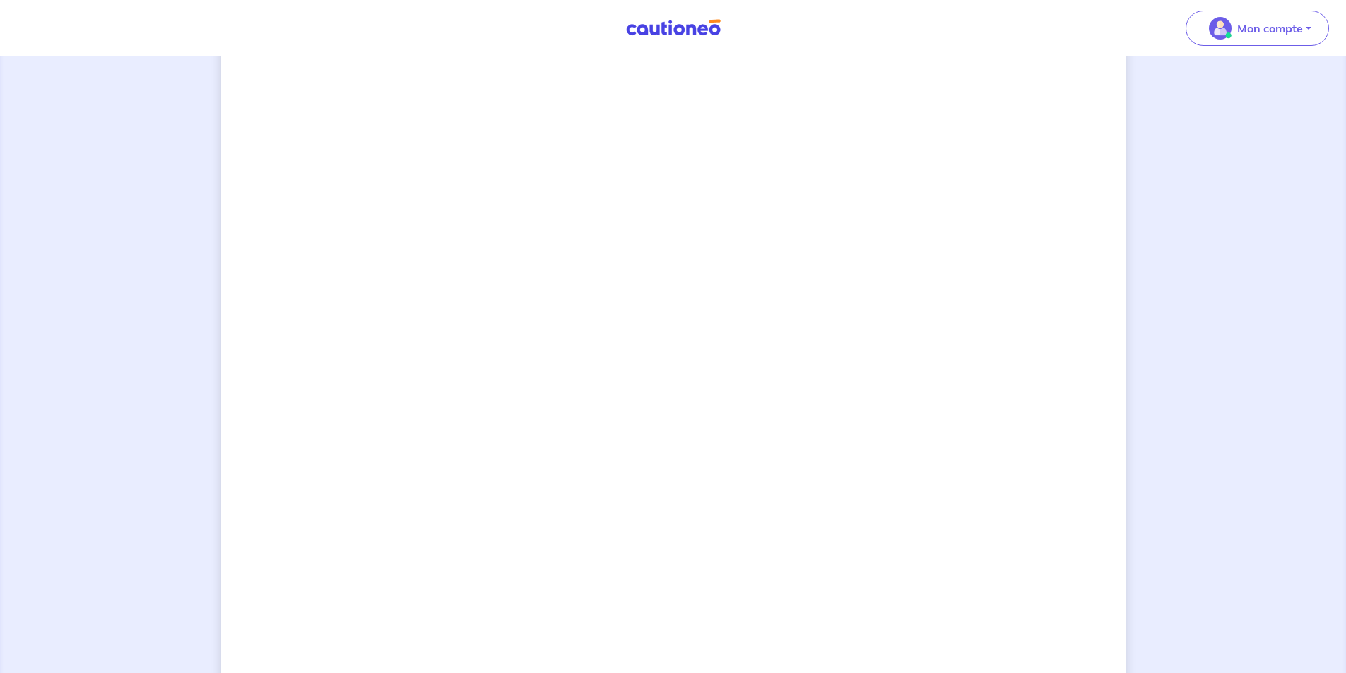
scroll to position [884, 0]
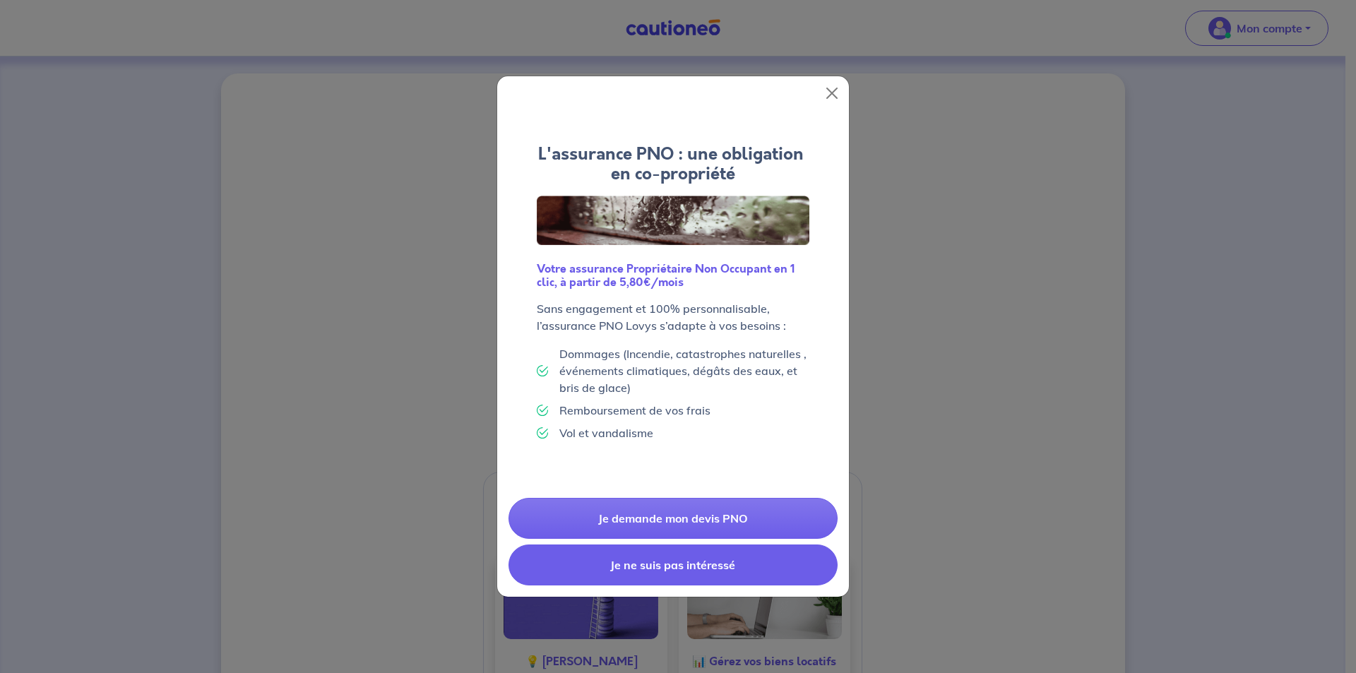
click at [672, 576] on button "Je ne suis pas intéressé" at bounding box center [673, 565] width 329 height 41
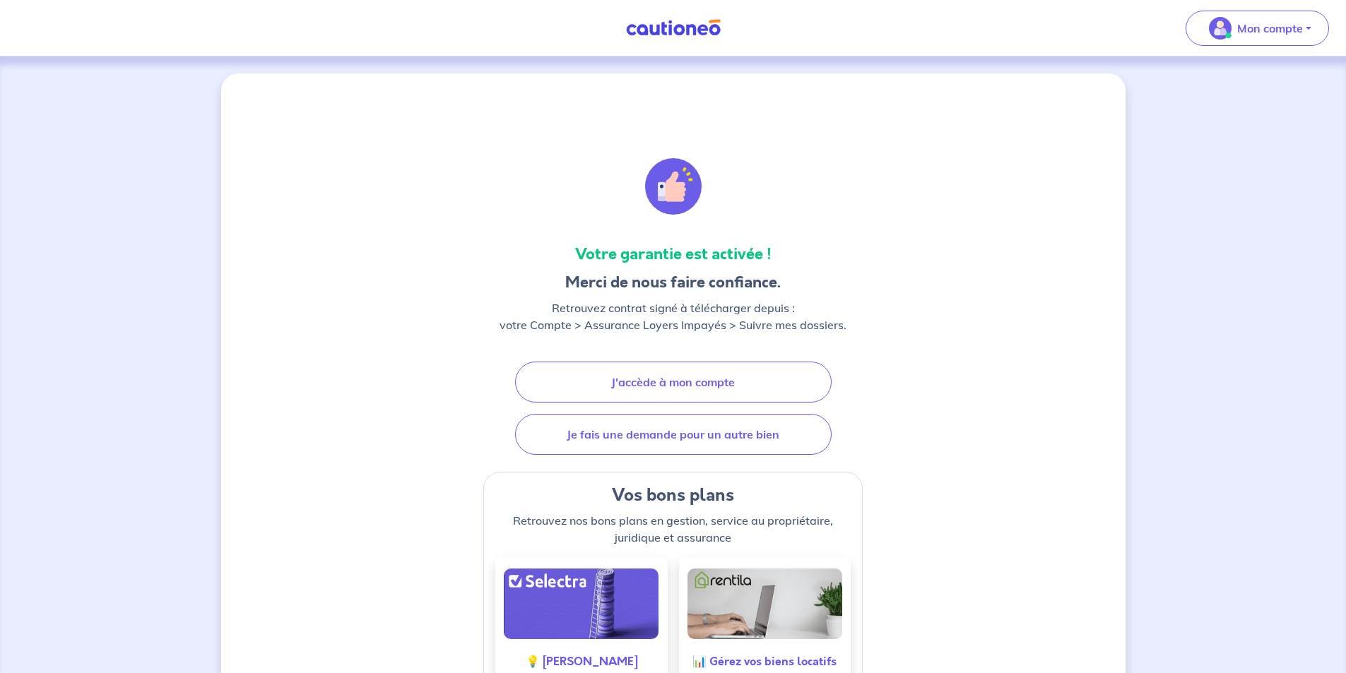
click at [666, 34] on img at bounding box center [673, 28] width 106 height 18
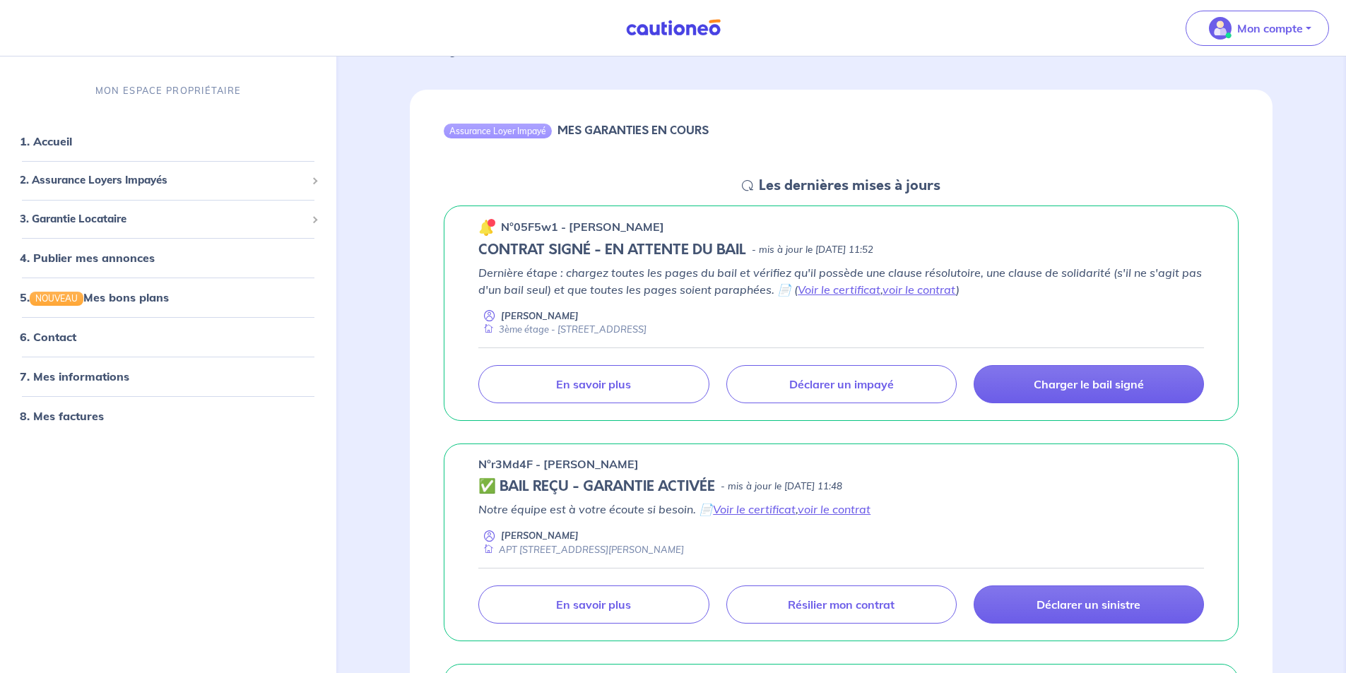
scroll to position [141, 0]
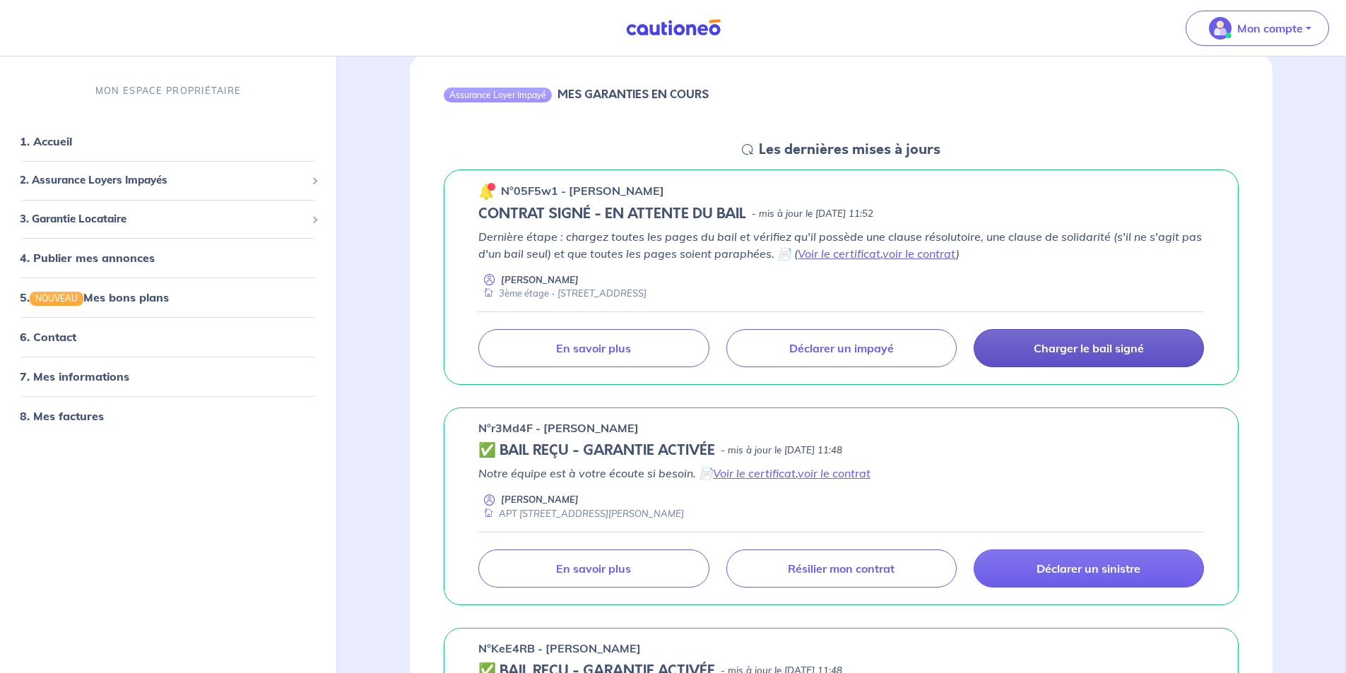
click at [1069, 357] on link "Charger le bail signé" at bounding box center [1088, 348] width 230 height 38
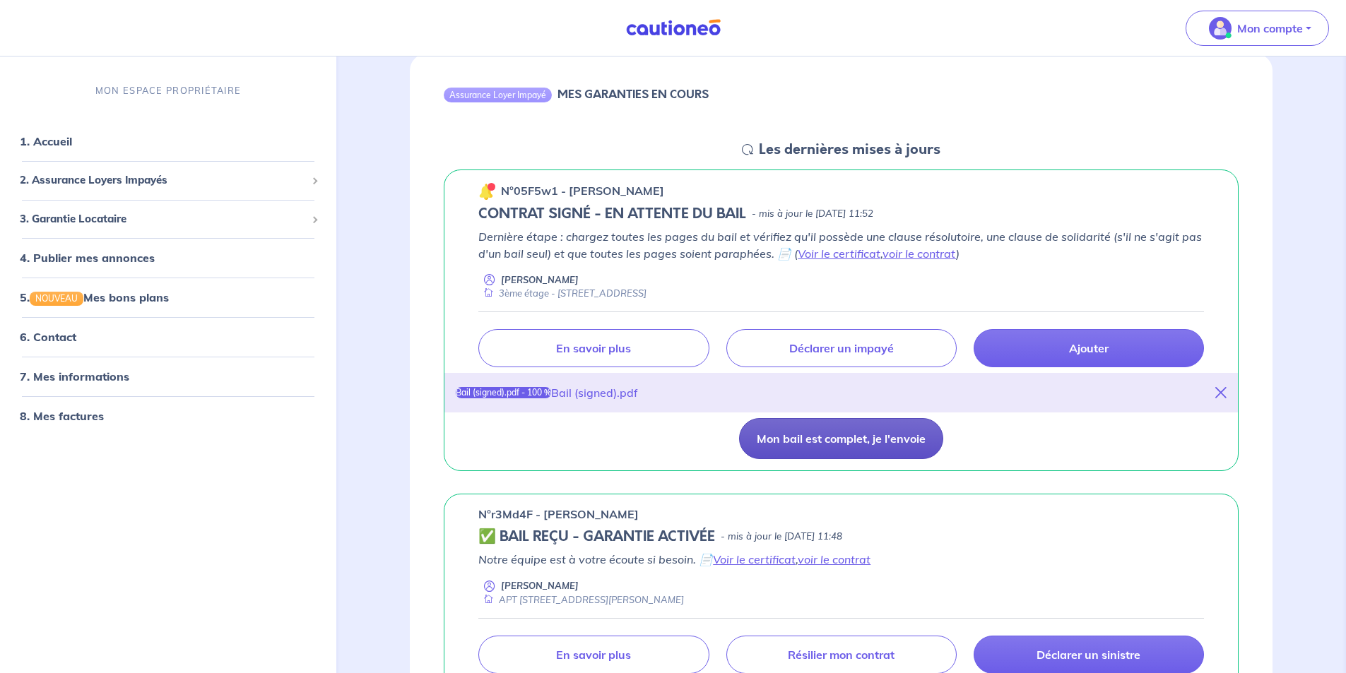
click at [800, 443] on button "Mon bail est complet, je l'envoie" at bounding box center [841, 438] width 204 height 41
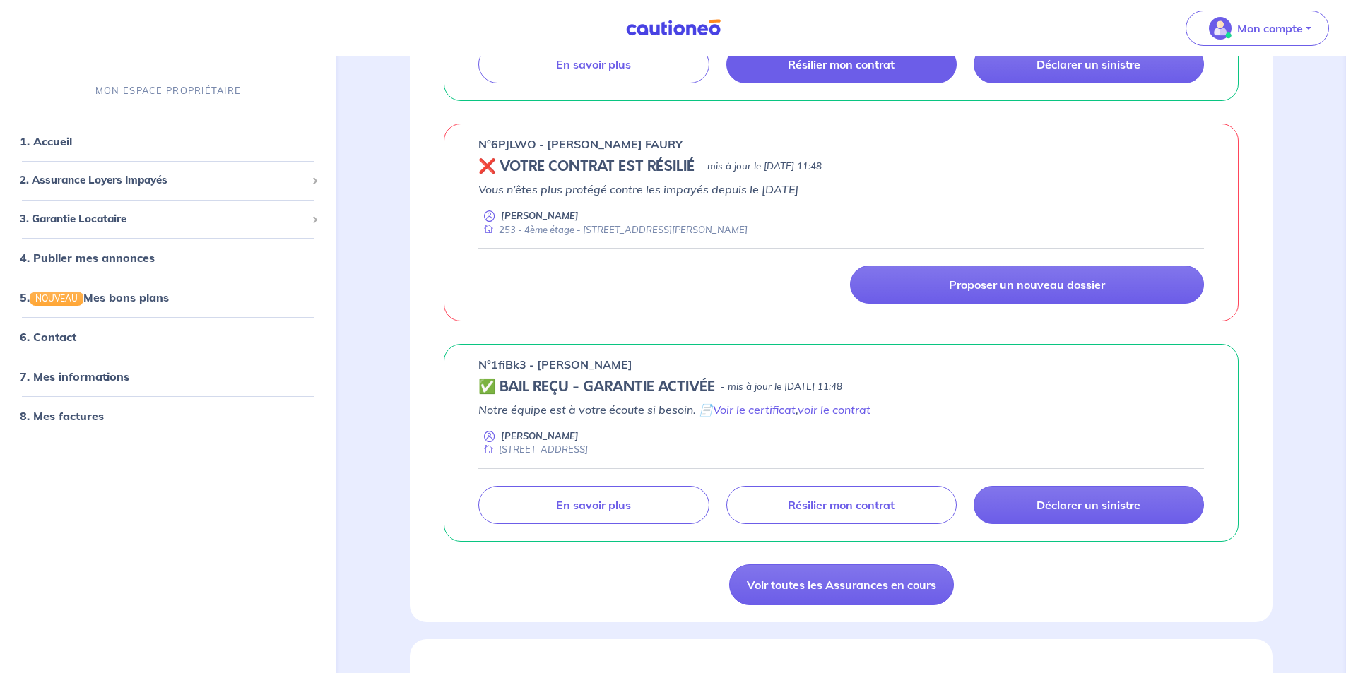
scroll to position [777, 0]
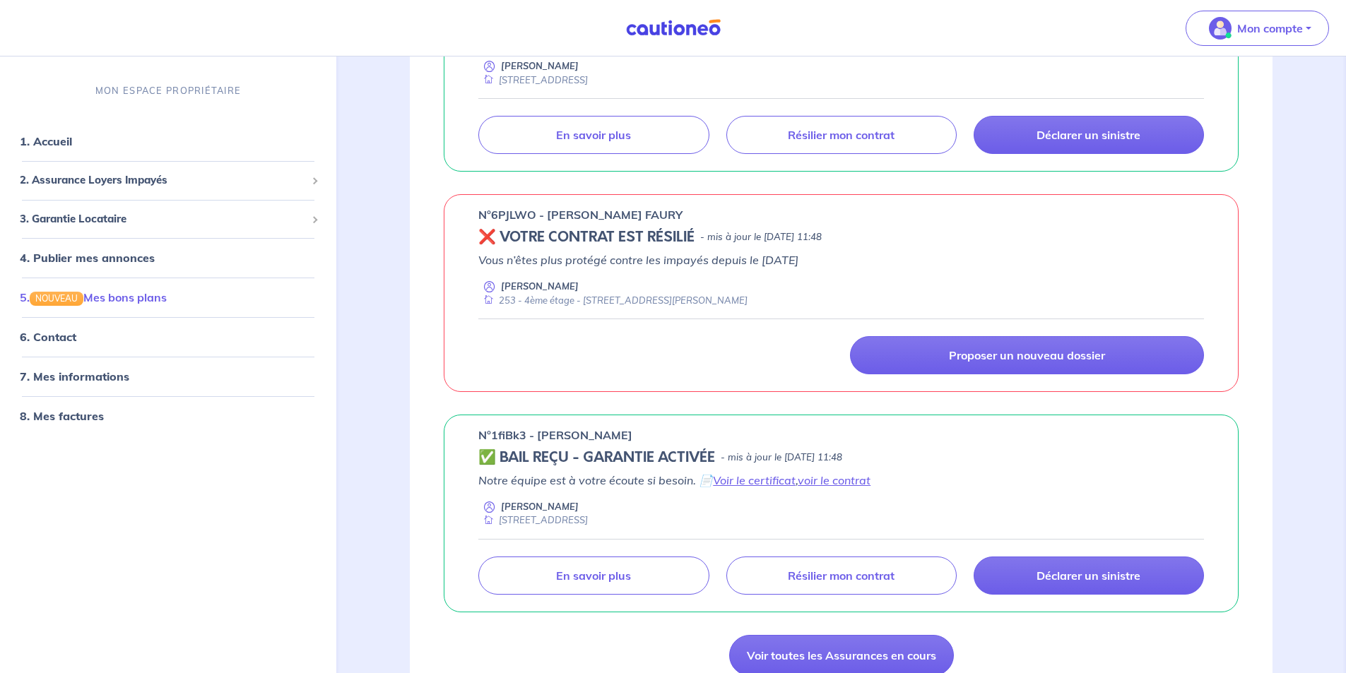
click at [122, 294] on link "5. NOUVEAU Mes bons plans" at bounding box center [93, 297] width 147 height 14
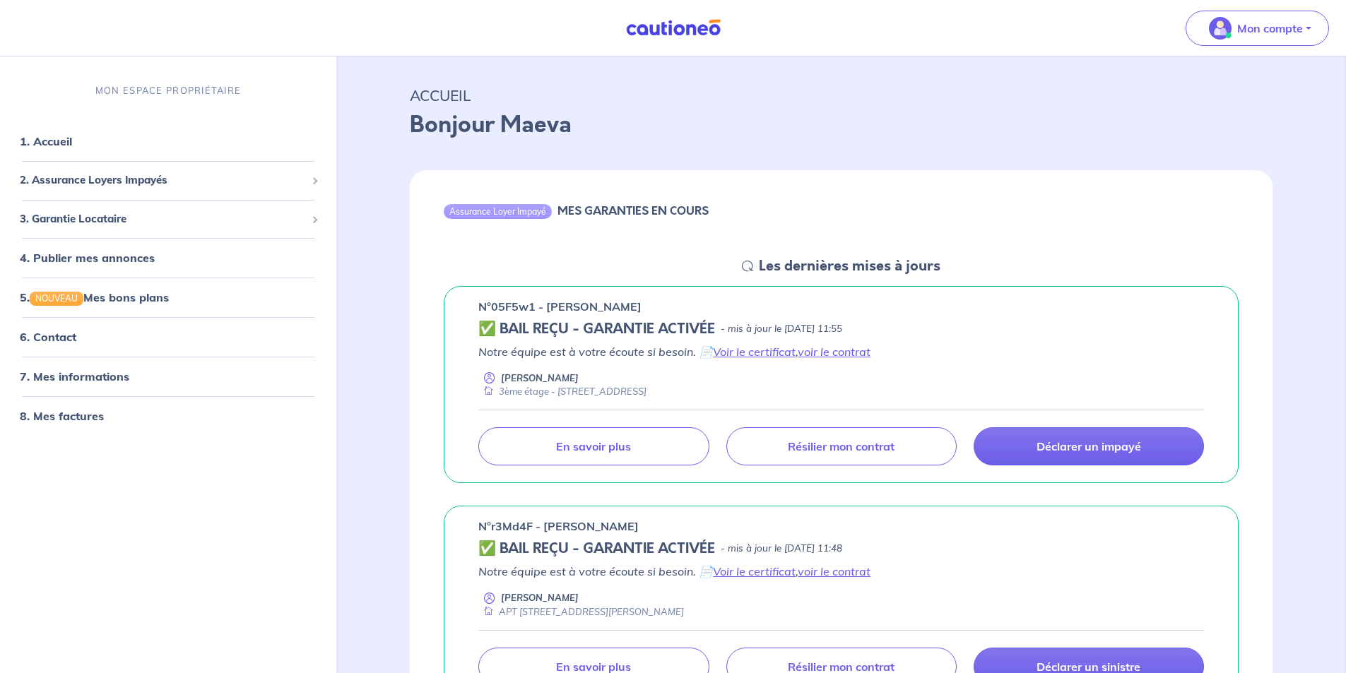
scroll to position [0, 0]
